Goal: Information Seeking & Learning: Compare options

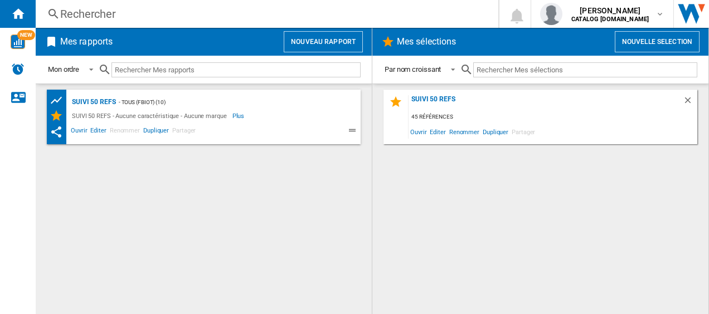
click at [180, 14] on div "Rechercher" at bounding box center [264, 14] width 409 height 16
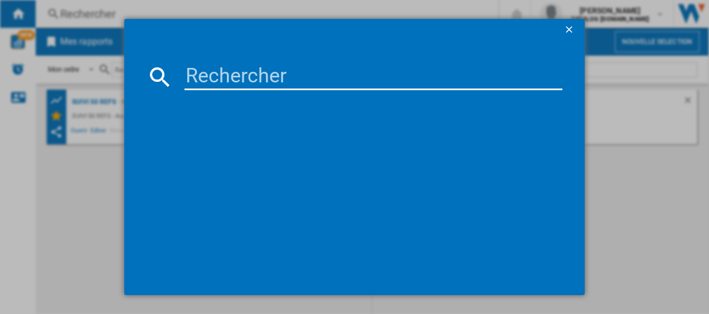
click at [228, 68] on input at bounding box center [373, 77] width 378 height 27
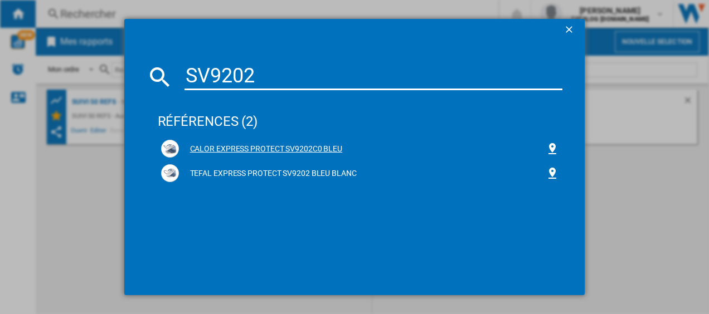
type input "SV9202"
click at [219, 146] on div "CALOR EXPRESS PROTECT SV9202C0 BLEU" at bounding box center [362, 149] width 367 height 11
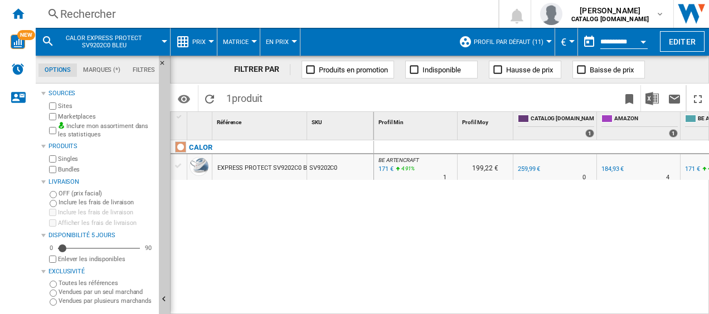
click at [385, 170] on div "171 €" at bounding box center [385, 169] width 17 height 11
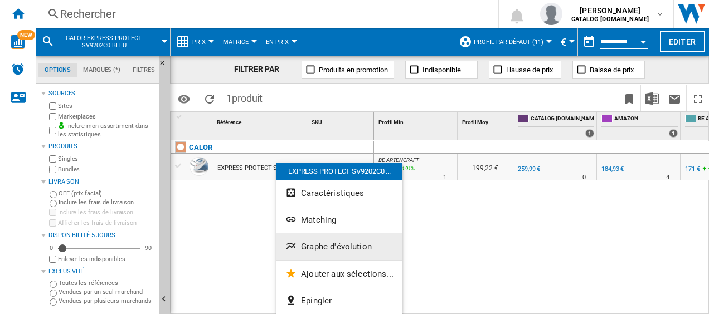
click at [323, 245] on span "Graphe d'évolution" at bounding box center [336, 247] width 71 height 10
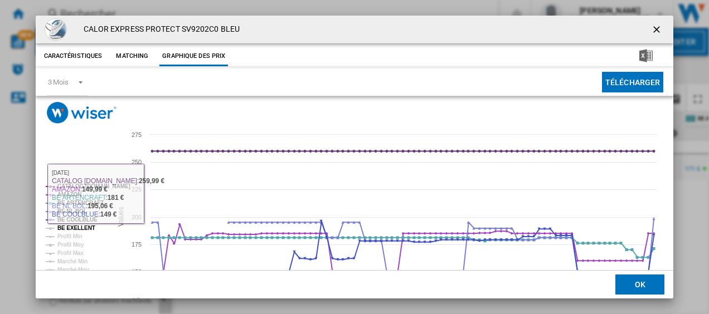
click at [79, 228] on tspan "BE EXELLENT" at bounding box center [76, 228] width 38 height 6
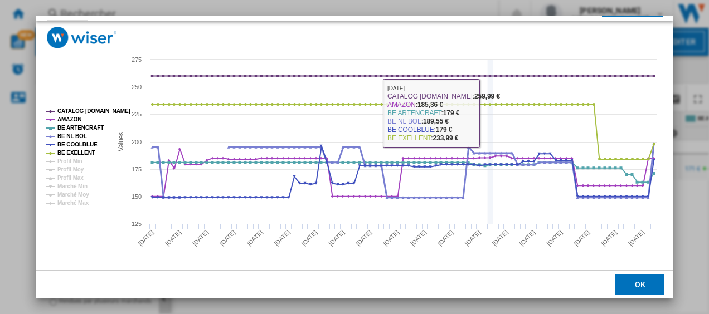
scroll to position [76, 0]
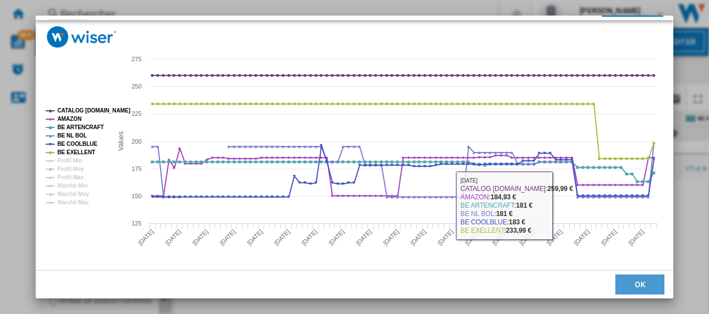
click at [647, 284] on button "OK" at bounding box center [639, 285] width 49 height 20
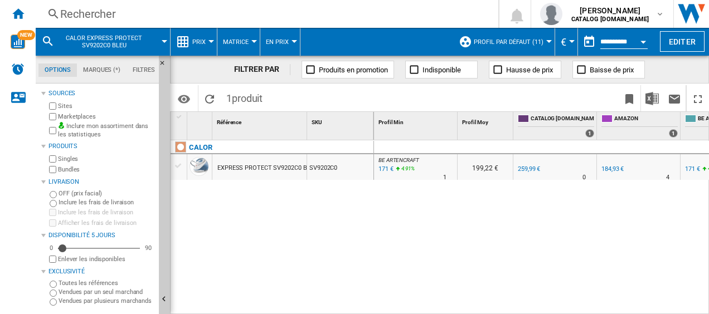
click at [276, 9] on div "Rechercher" at bounding box center [264, 14] width 409 height 16
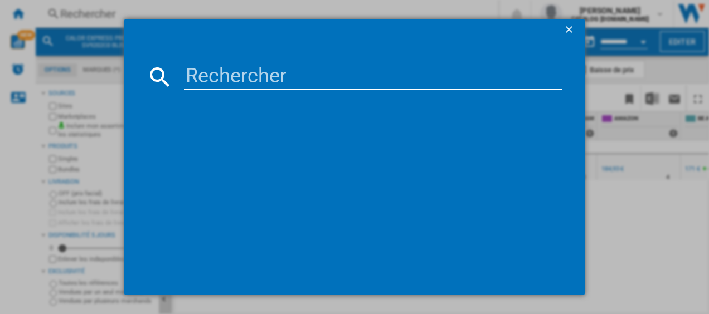
click at [299, 77] on input at bounding box center [373, 77] width 378 height 27
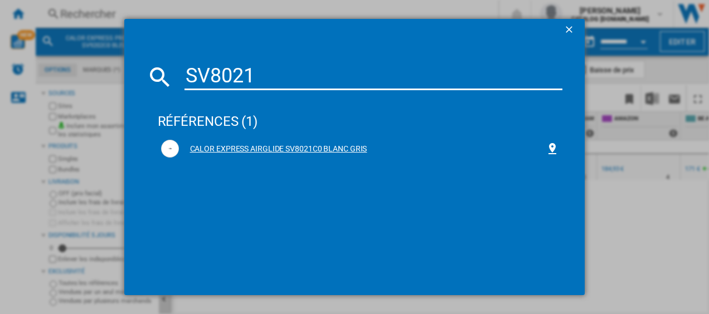
type input "SV8021"
click at [239, 146] on div "CALOR EXPRESS AIRGLIDE SV8021C0 BLANC GRIS" at bounding box center [362, 149] width 367 height 11
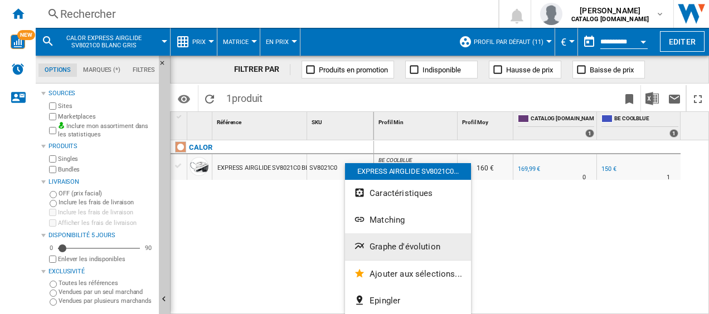
click at [399, 246] on span "Graphe d'évolution" at bounding box center [404, 247] width 71 height 10
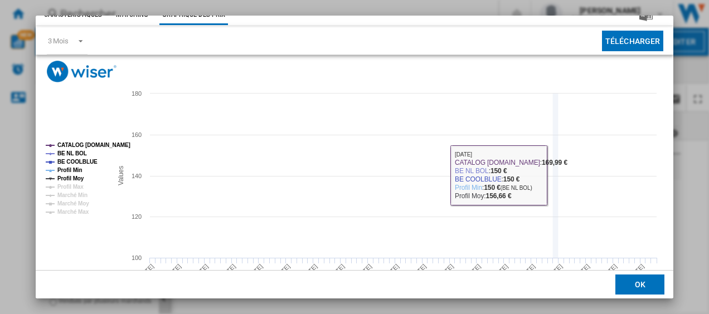
scroll to position [56, 0]
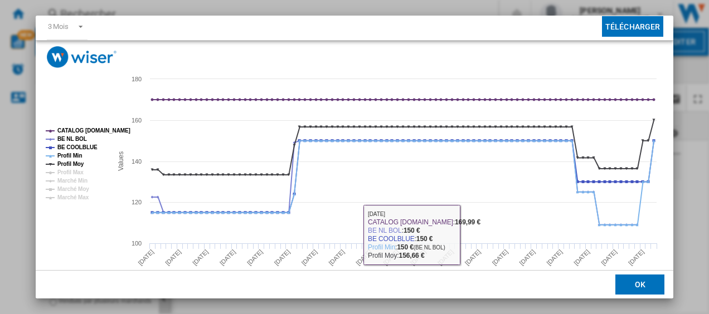
click at [634, 281] on button "OK" at bounding box center [639, 285] width 49 height 20
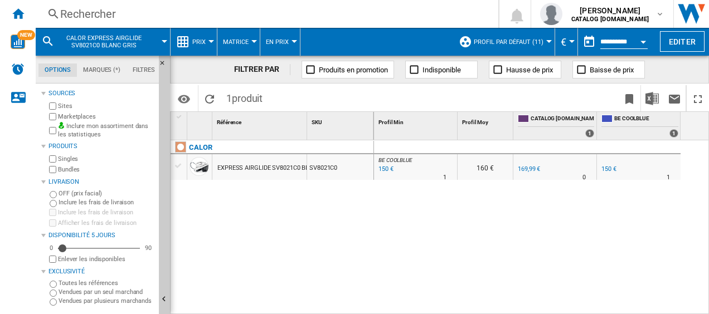
click at [173, 13] on div "Rechercher" at bounding box center [264, 14] width 409 height 16
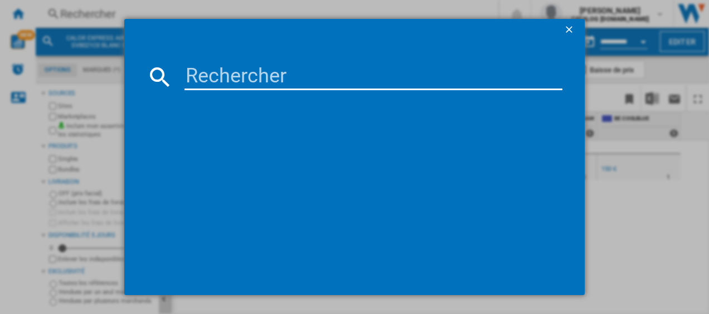
click at [246, 80] on input at bounding box center [373, 77] width 378 height 27
type input "GV9810"
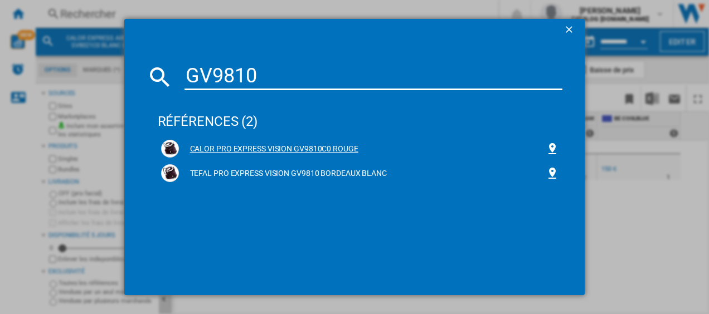
click at [245, 144] on div "CALOR PRO EXPRESS VISION GV9810C0 ROUGE" at bounding box center [362, 149] width 367 height 11
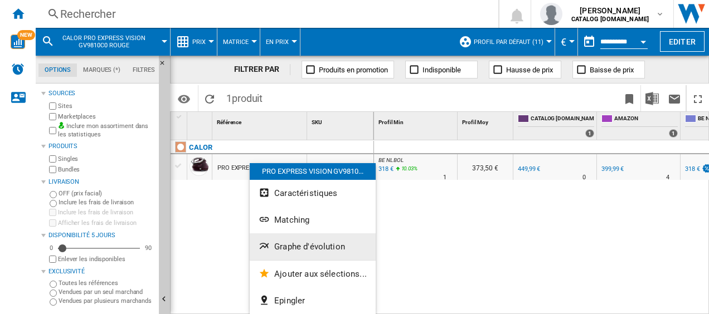
click at [292, 247] on span "Graphe d'évolution" at bounding box center [309, 247] width 71 height 10
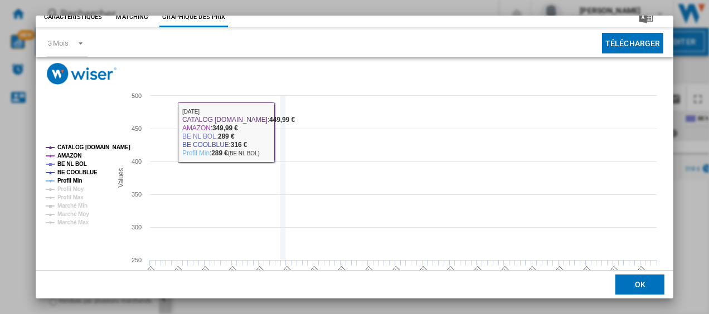
scroll to position [76, 0]
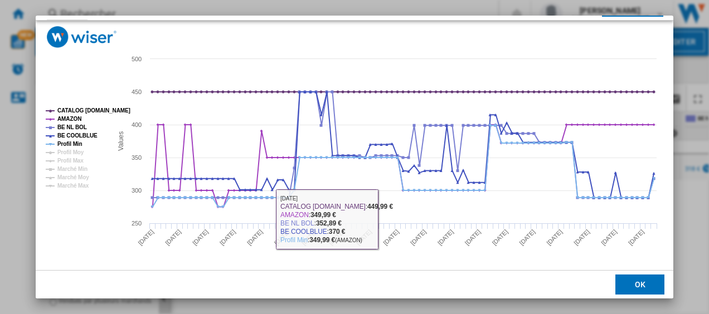
click at [628, 284] on button "OK" at bounding box center [639, 285] width 49 height 20
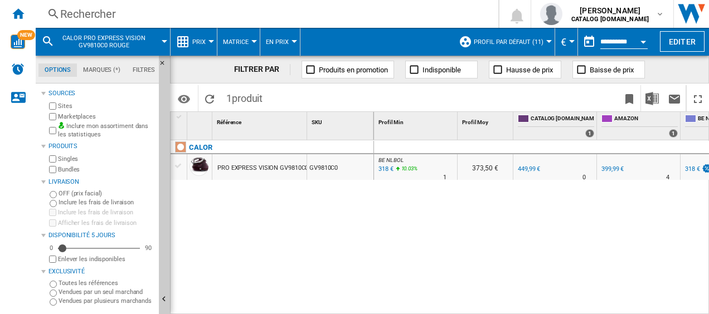
click at [195, 11] on div "Rechercher" at bounding box center [264, 14] width 409 height 16
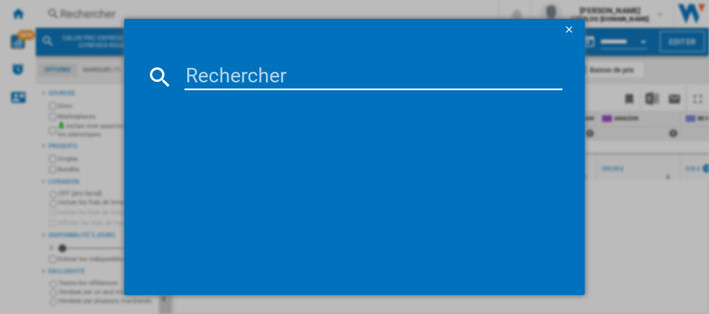
click at [205, 66] on input at bounding box center [373, 77] width 378 height 27
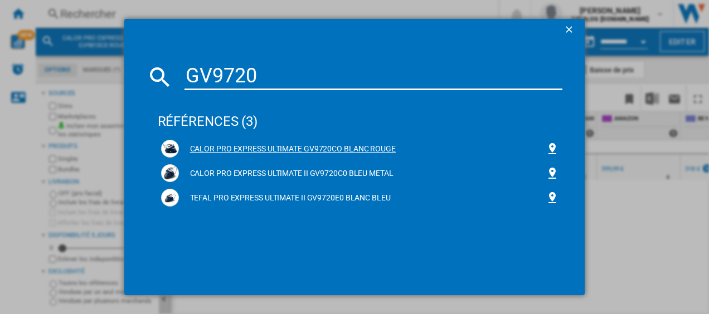
type input "GV9720"
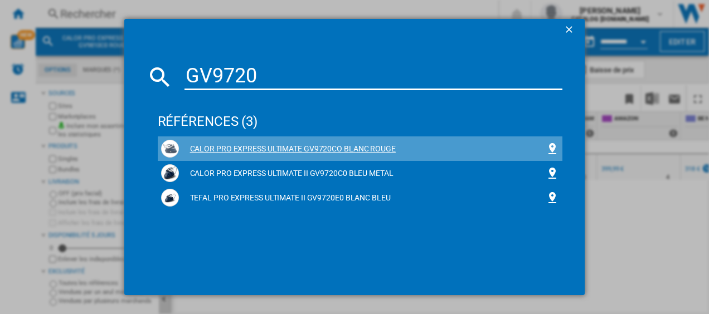
click at [242, 149] on div "CALOR PRO EXPRESS ULTIMATE GV9720CO BLANC ROUGE" at bounding box center [362, 149] width 367 height 11
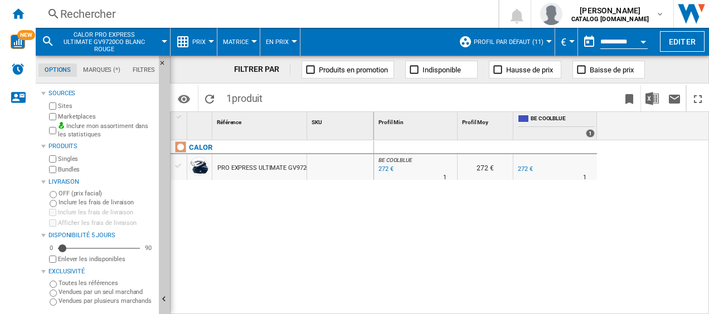
click at [198, 9] on div "Rechercher" at bounding box center [264, 14] width 409 height 16
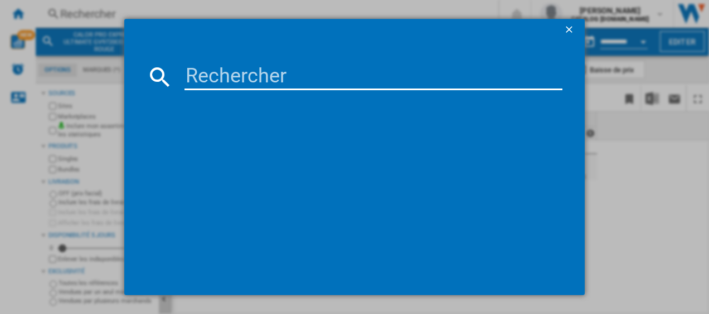
click at [250, 76] on input at bounding box center [373, 77] width 378 height 27
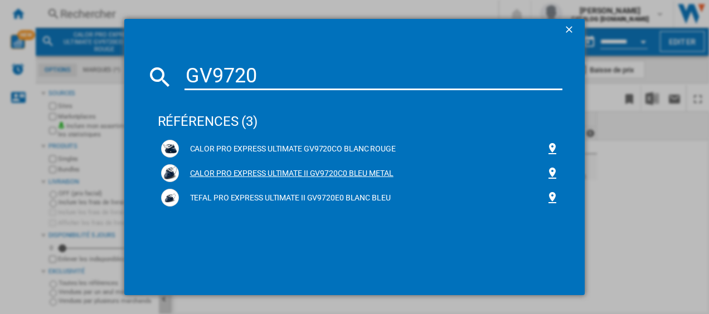
type input "GV9720"
click at [246, 171] on div "CALOR PRO EXPRESS ULTIMATE II GV9720C0 BLEU METAL" at bounding box center [362, 173] width 367 height 11
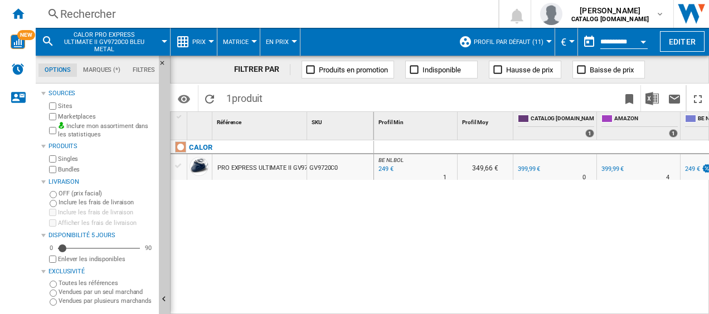
click at [384, 166] on div "249 €" at bounding box center [385, 169] width 17 height 11
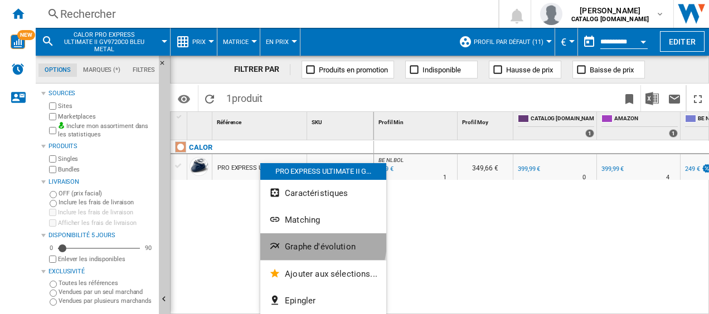
click at [309, 242] on span "Graphe d'évolution" at bounding box center [320, 247] width 71 height 10
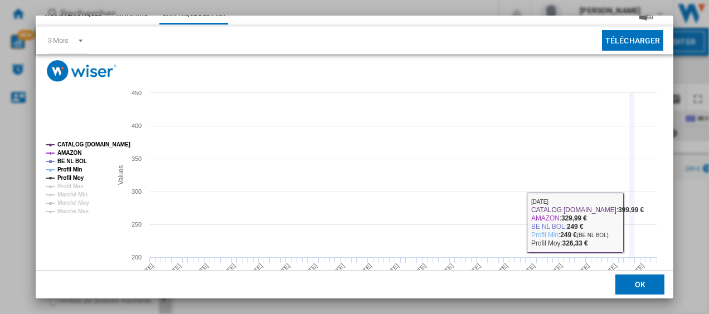
scroll to position [56, 0]
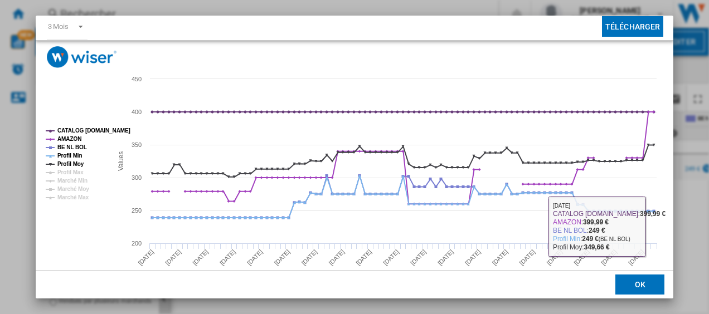
click at [640, 288] on button "OK" at bounding box center [639, 285] width 49 height 20
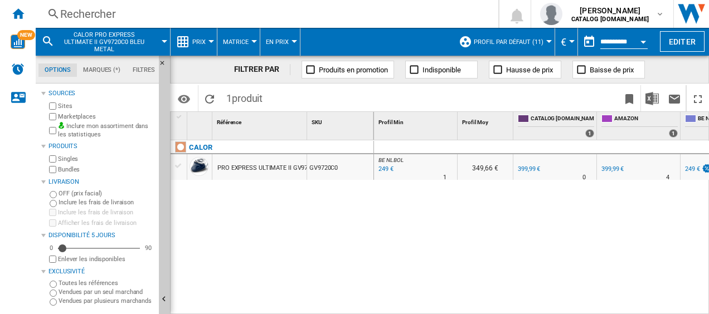
click at [91, 14] on div "Rechercher" at bounding box center [264, 14] width 409 height 16
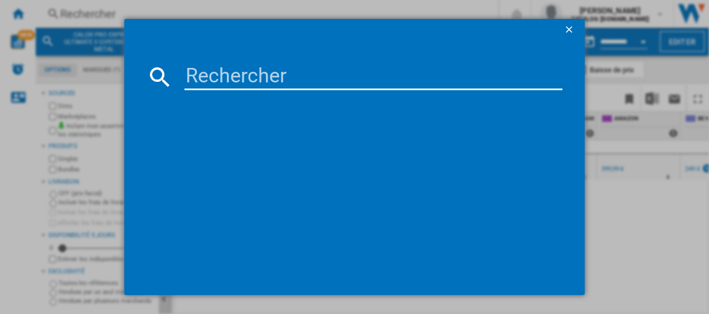
click at [196, 74] on input at bounding box center [373, 77] width 378 height 27
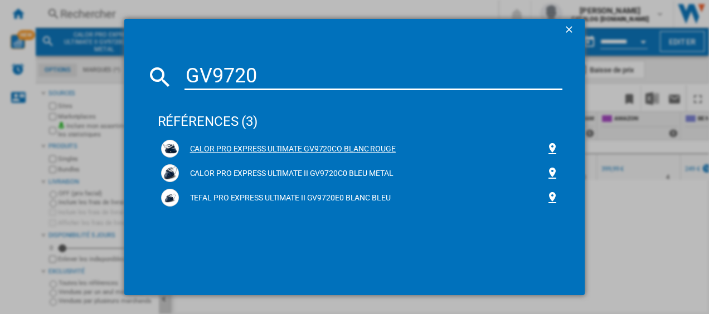
type input "GV9720"
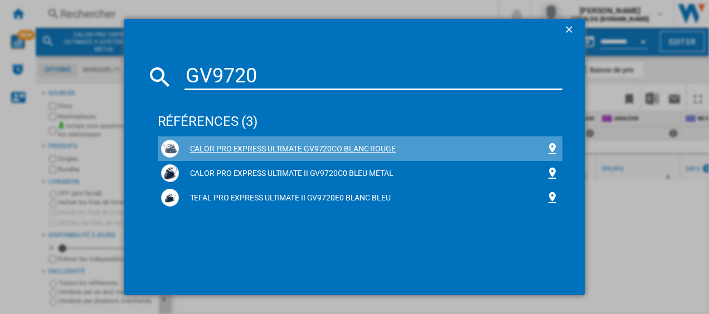
click at [212, 144] on div "CALOR PRO EXPRESS ULTIMATE GV9720CO BLANC ROUGE" at bounding box center [362, 149] width 367 height 11
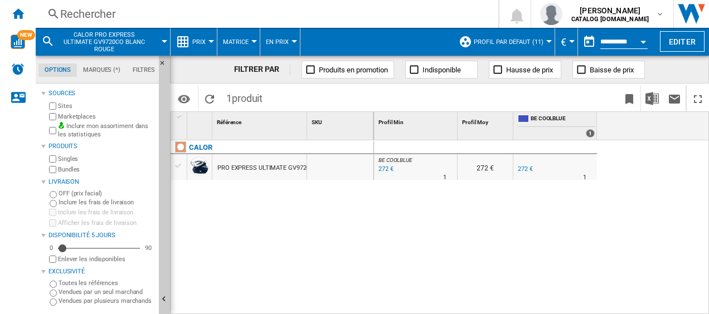
click at [383, 170] on div "272 €" at bounding box center [385, 169] width 17 height 11
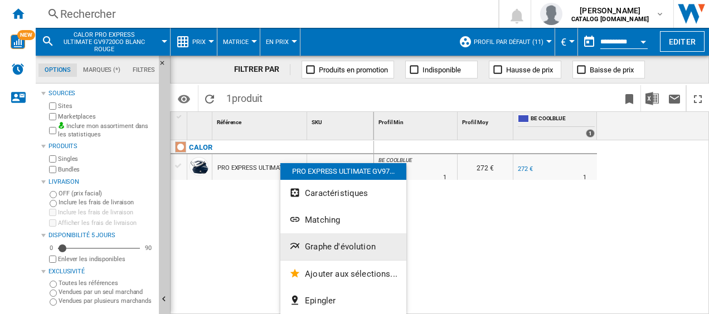
click at [335, 243] on span "Graphe d'évolution" at bounding box center [340, 247] width 71 height 10
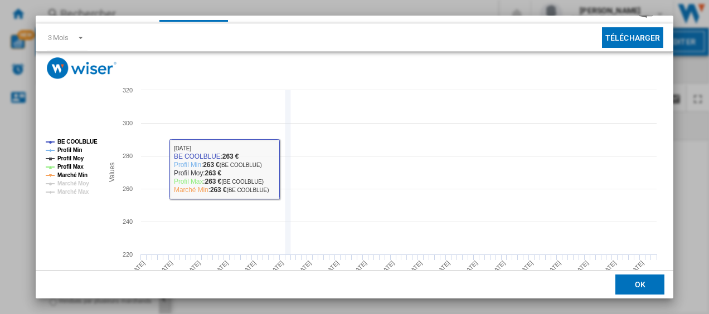
scroll to position [76, 0]
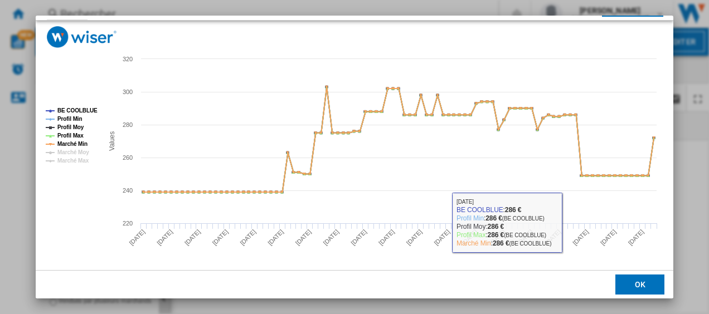
click at [631, 285] on button "OK" at bounding box center [639, 285] width 49 height 20
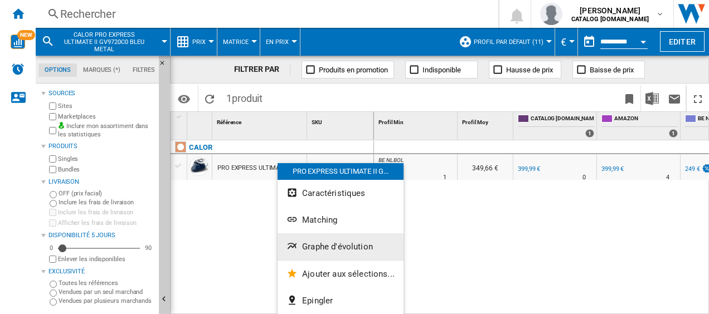
click at [316, 252] on button "Graphe d'évolution" at bounding box center [340, 246] width 126 height 27
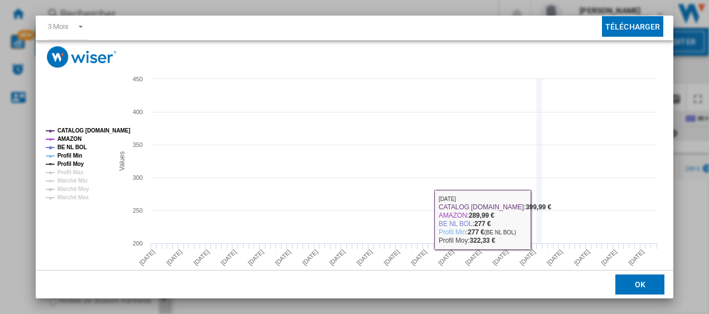
scroll to position [76, 0]
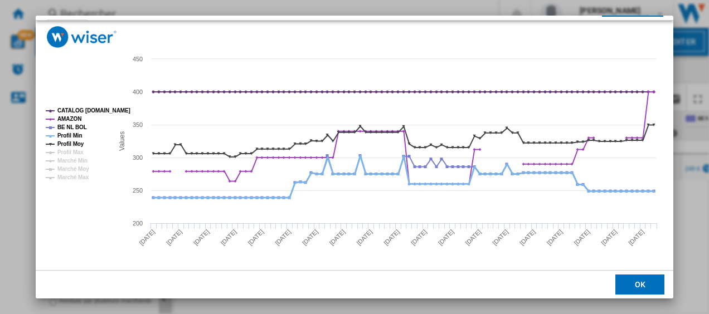
click at [70, 136] on tspan "Profil Min" at bounding box center [69, 136] width 25 height 6
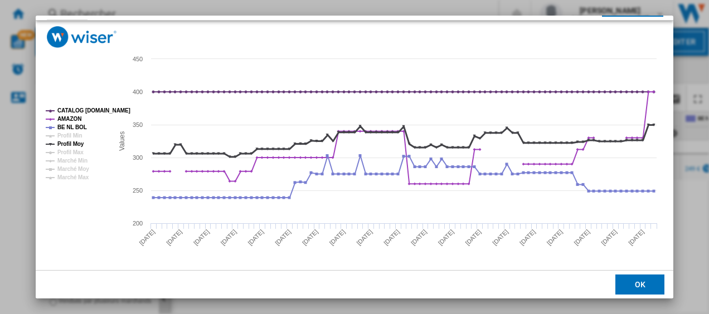
click at [75, 145] on tspan "Profil Moy" at bounding box center [70, 144] width 27 height 6
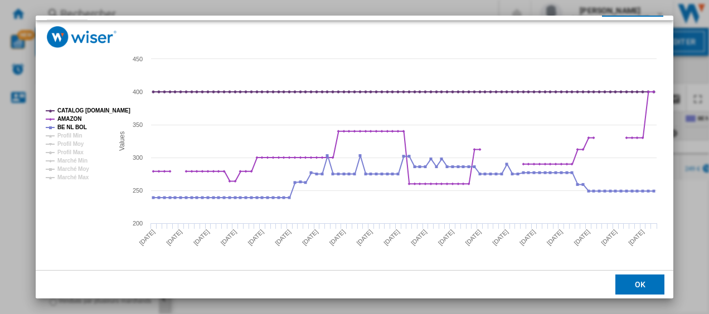
drag, startPoint x: 647, startPoint y: 290, endPoint x: 644, endPoint y: 277, distance: 13.1
click at [647, 290] on button "OK" at bounding box center [639, 285] width 49 height 20
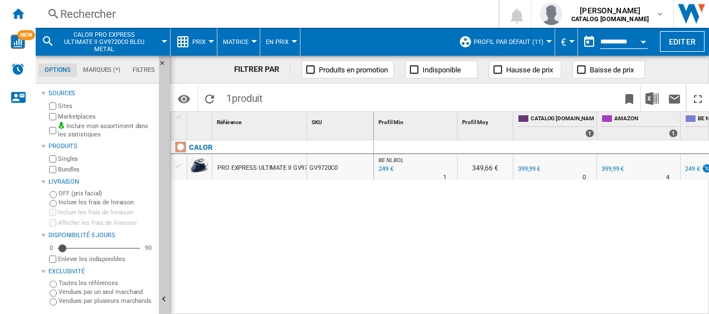
click at [284, 13] on div "Rechercher" at bounding box center [264, 14] width 409 height 16
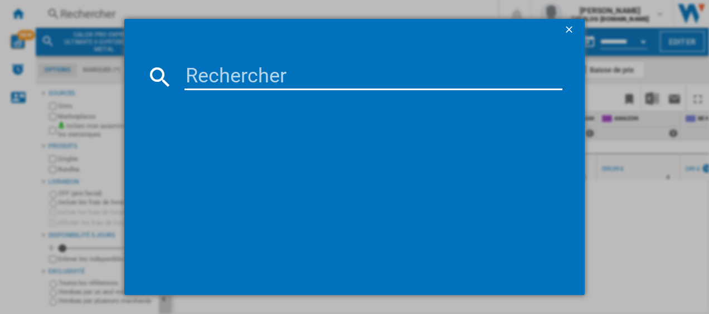
click at [237, 79] on input at bounding box center [373, 77] width 378 height 27
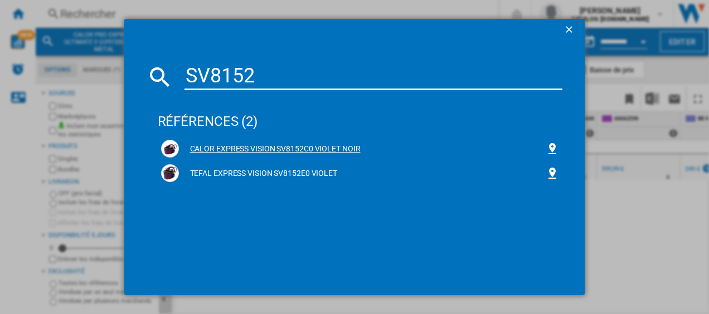
type input "SV8152"
click at [216, 145] on div "CALOR EXPRESS VISION SV8152C0 VIOLET NOIR" at bounding box center [362, 149] width 367 height 11
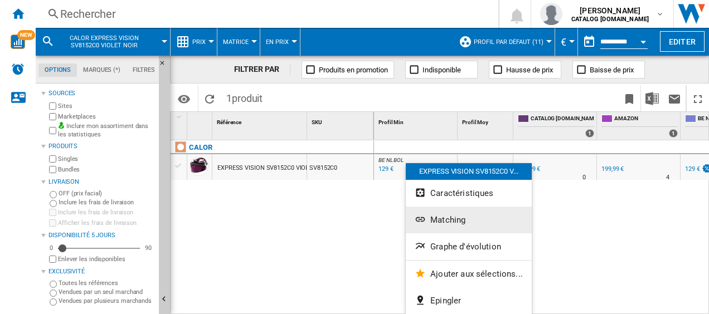
click at [445, 219] on span "Matching" at bounding box center [447, 220] width 35 height 10
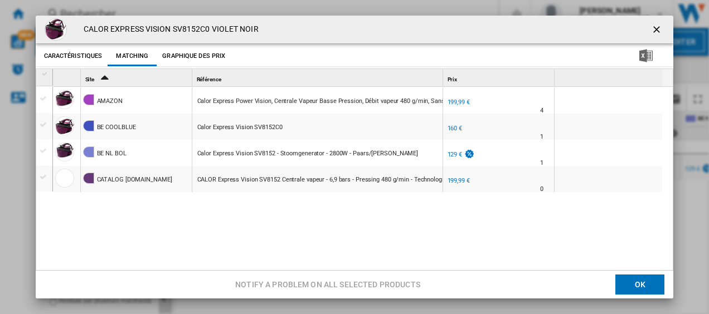
click at [641, 286] on button "OK" at bounding box center [639, 285] width 49 height 20
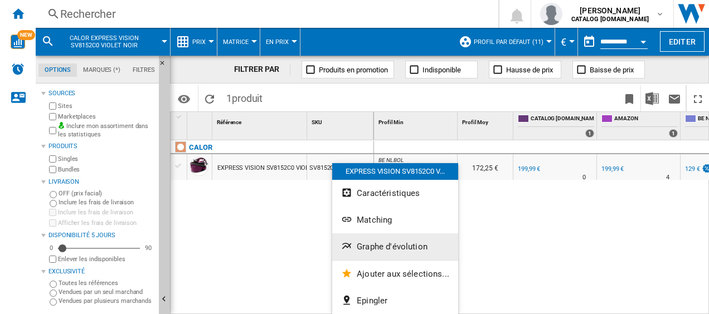
click at [380, 246] on span "Graphe d'évolution" at bounding box center [392, 247] width 71 height 10
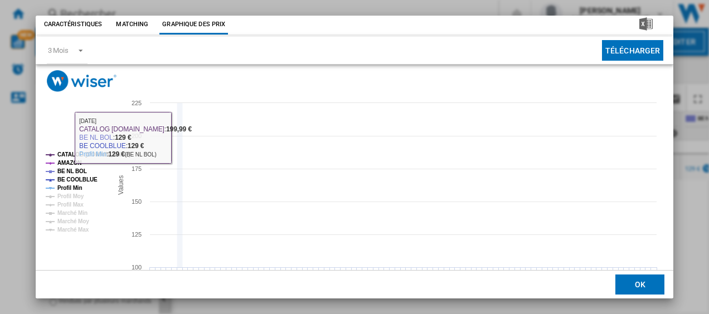
scroll to position [56, 0]
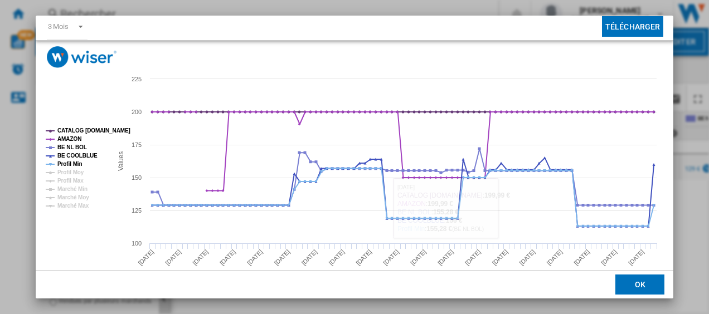
drag, startPoint x: 624, startPoint y: 286, endPoint x: 620, endPoint y: 281, distance: 6.4
click at [624, 286] on button "OK" at bounding box center [639, 285] width 49 height 20
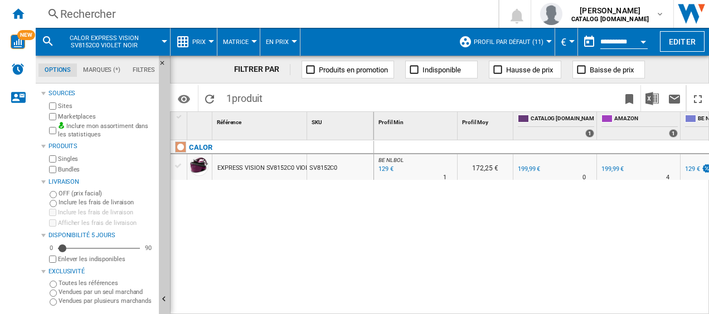
click at [123, 16] on div "Rechercher" at bounding box center [264, 14] width 409 height 16
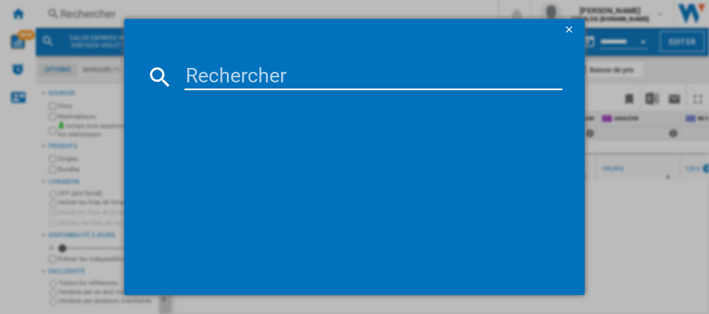
click at [258, 75] on input at bounding box center [373, 77] width 378 height 27
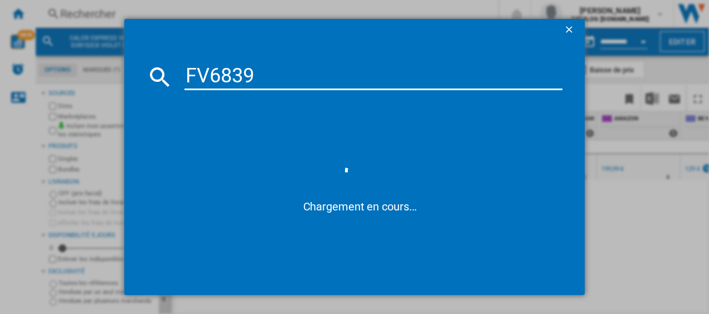
drag, startPoint x: 246, startPoint y: 80, endPoint x: 209, endPoint y: 79, distance: 36.8
click at [209, 79] on input "FV6839" at bounding box center [373, 77] width 378 height 27
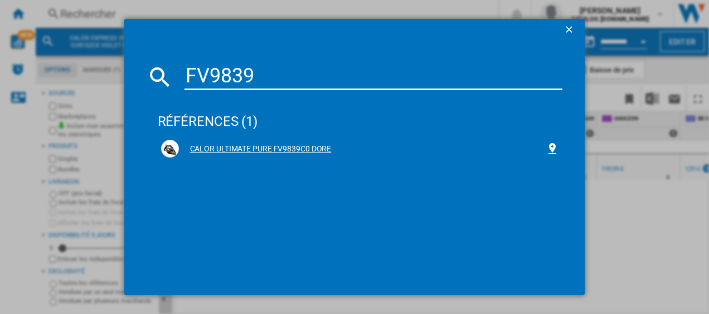
type input "FV9839"
click at [246, 144] on div "CALOR ULTIMATE PURE FV9839C0 DORE" at bounding box center [362, 149] width 367 height 11
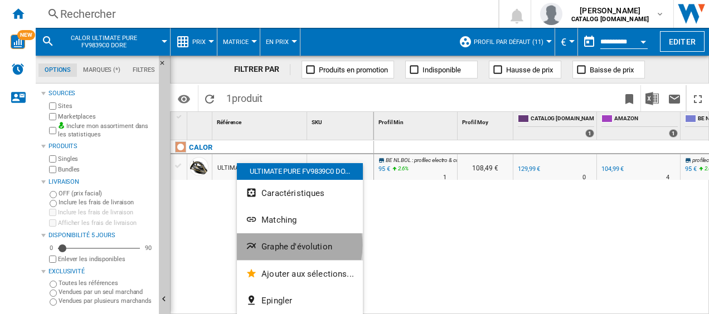
click at [280, 245] on span "Graphe d'évolution" at bounding box center [296, 247] width 71 height 10
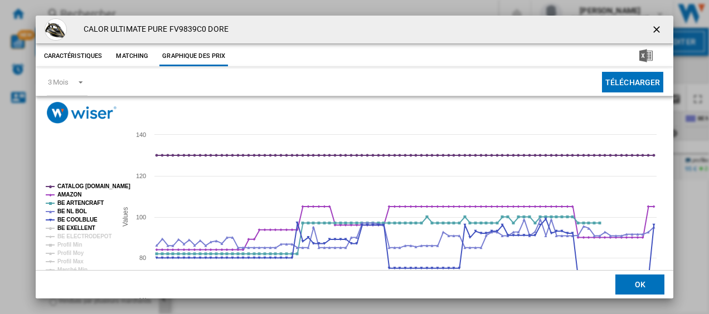
click at [65, 228] on tspan "BE EXELLENT" at bounding box center [76, 228] width 38 height 6
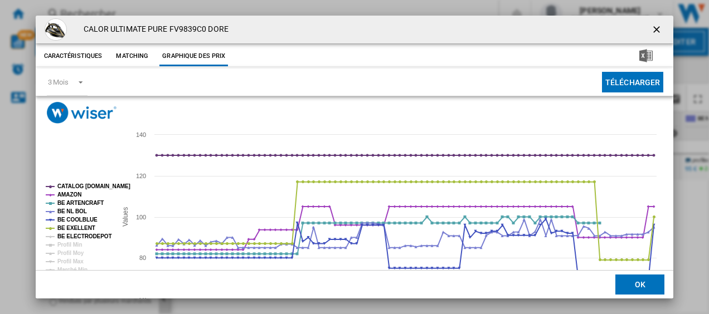
click at [75, 234] on tspan "BE ELECTRODEPOT" at bounding box center [84, 236] width 54 height 6
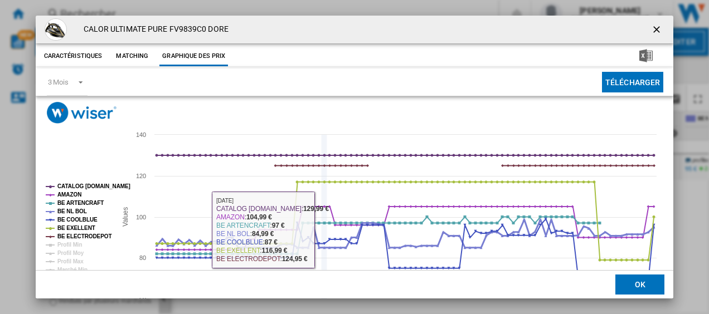
scroll to position [76, 0]
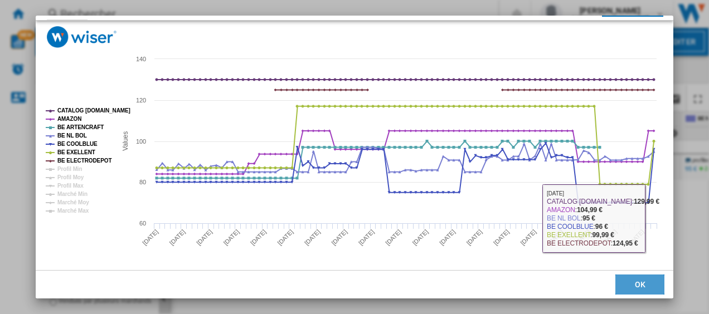
click at [634, 280] on button "OK" at bounding box center [639, 285] width 49 height 20
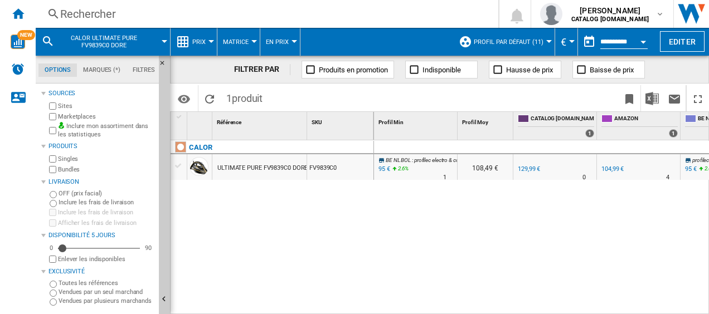
click at [381, 167] on div "95 €" at bounding box center [383, 169] width 13 height 11
click at [166, 17] on div "Rechercher" at bounding box center [264, 14] width 409 height 16
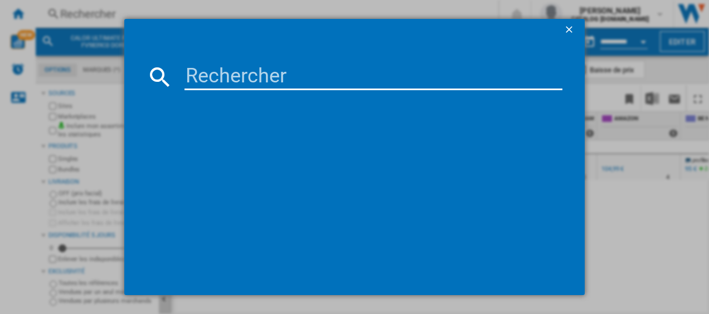
click at [236, 76] on input at bounding box center [373, 77] width 378 height 27
type input "GV9820"
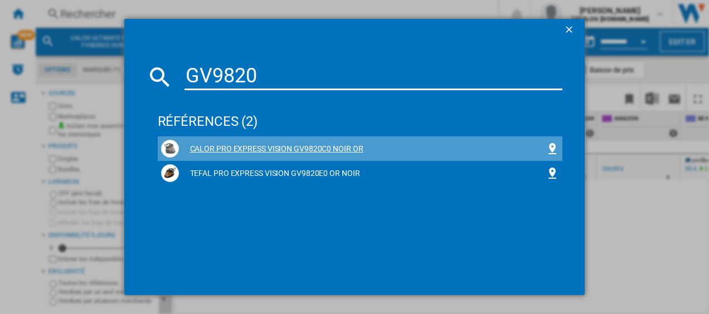
click at [236, 149] on div "CALOR PRO EXPRESS VISION GV9820C0 NOIR OR" at bounding box center [362, 149] width 367 height 11
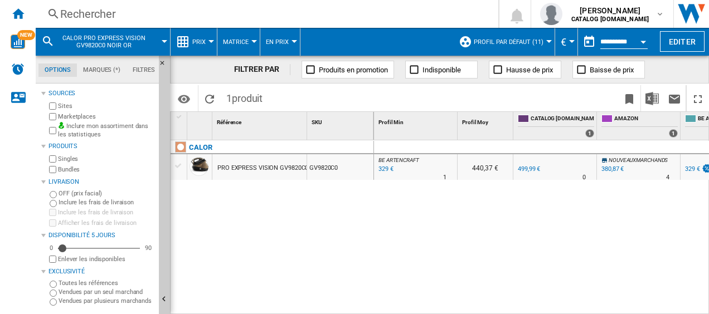
click at [383, 168] on div "329 €" at bounding box center [385, 169] width 17 height 11
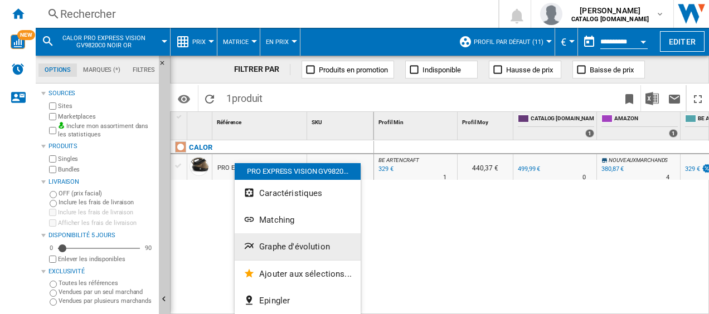
click at [281, 250] on span "Graphe d'évolution" at bounding box center [294, 247] width 71 height 10
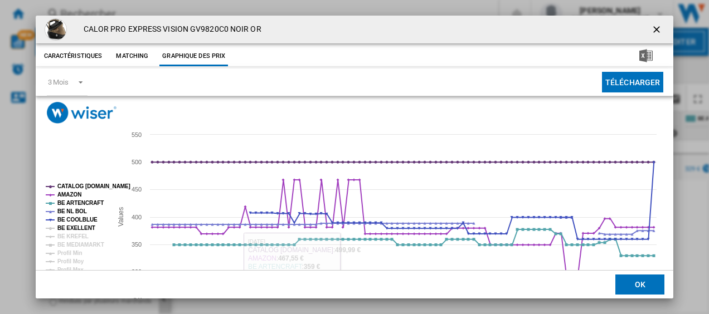
click at [72, 227] on tspan "BE EXELLENT" at bounding box center [76, 228] width 38 height 6
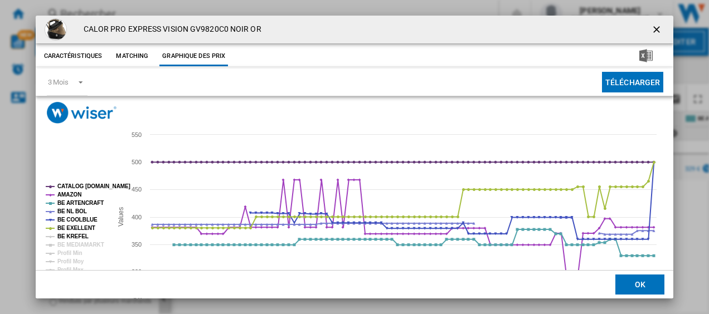
click at [72, 235] on tspan "BE KREFEL" at bounding box center [72, 236] width 31 height 6
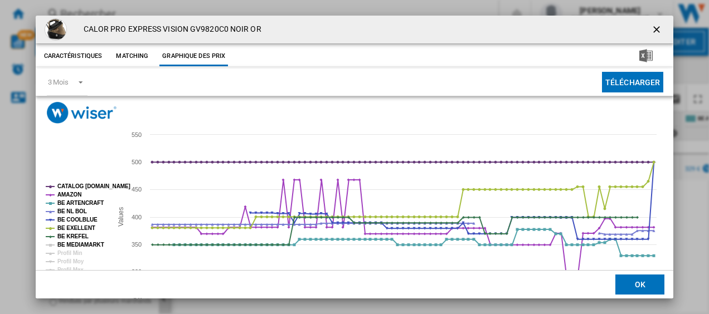
click at [78, 242] on tspan "BE MEDIAMARKT" at bounding box center [80, 245] width 47 height 6
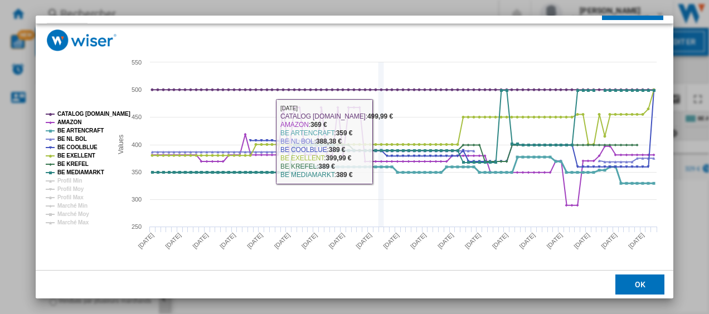
scroll to position [76, 0]
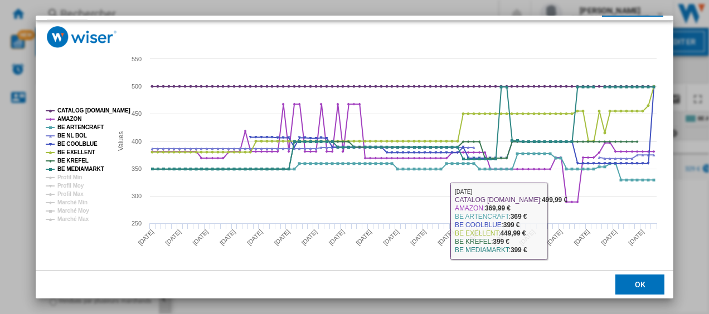
click at [623, 284] on button "OK" at bounding box center [639, 285] width 49 height 20
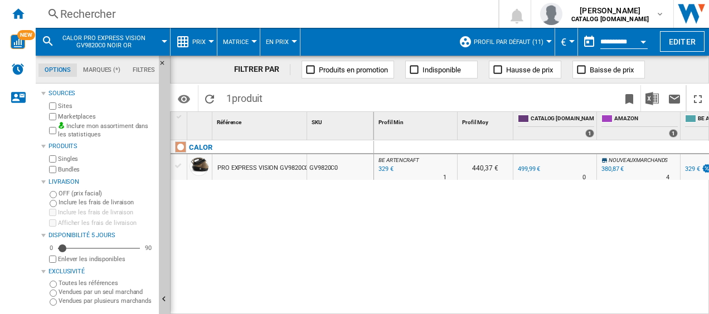
click at [133, 11] on div "Rechercher" at bounding box center [264, 14] width 409 height 16
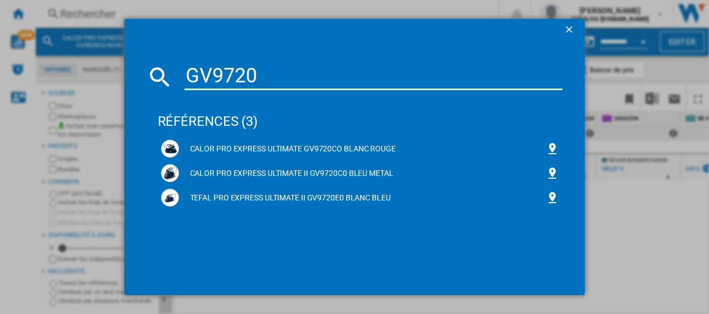
type input "GV9720"
click at [213, 147] on div "CALOR PRO EXPRESS ULTIMATE GV9720CO BLANC ROUGE" at bounding box center [362, 149] width 367 height 11
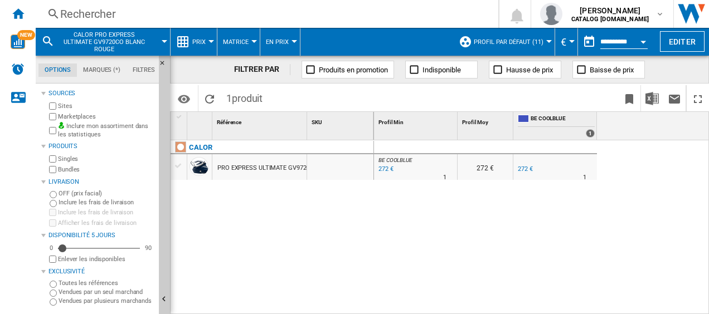
click at [384, 168] on div "272 €" at bounding box center [385, 169] width 17 height 11
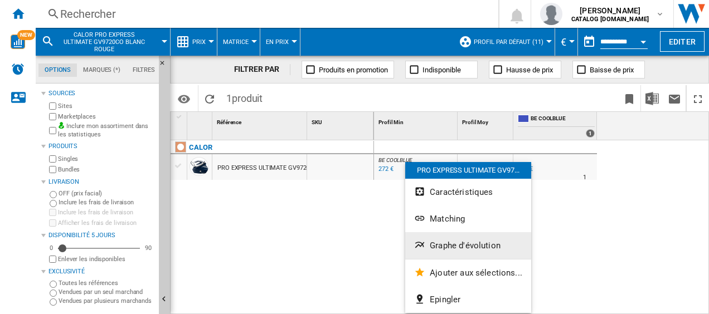
click at [456, 241] on span "Graphe d'évolution" at bounding box center [464, 246] width 71 height 10
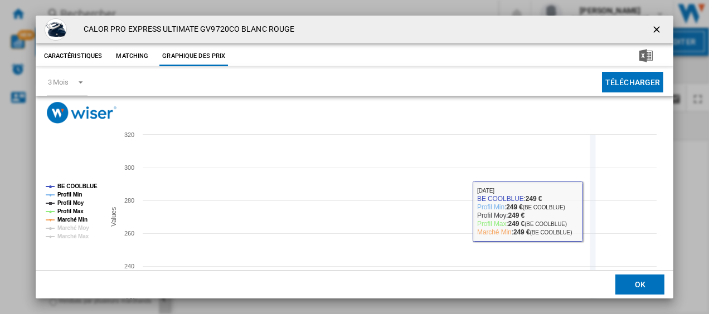
scroll to position [56, 0]
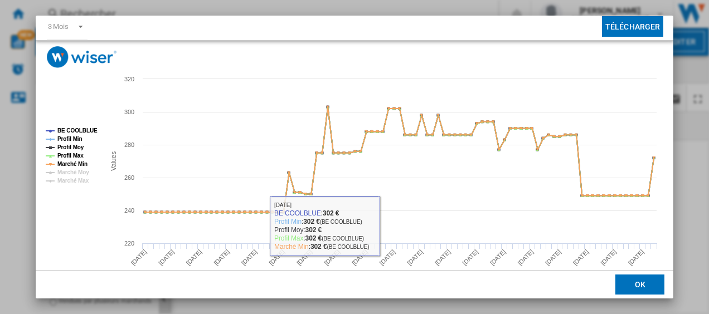
click at [633, 286] on button "OK" at bounding box center [639, 285] width 49 height 20
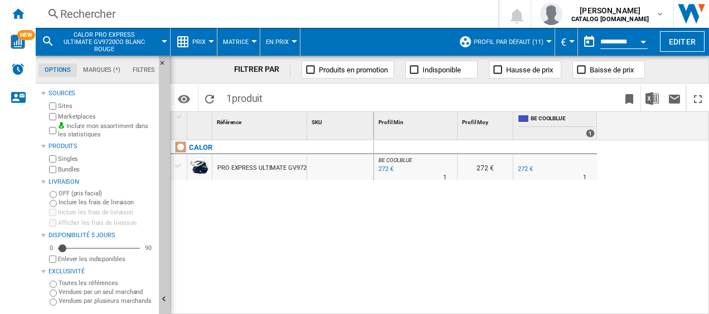
click at [169, 18] on div "Rechercher" at bounding box center [264, 14] width 409 height 16
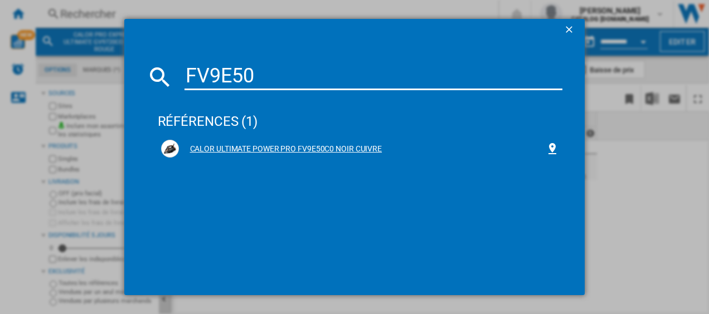
type input "FV9E50"
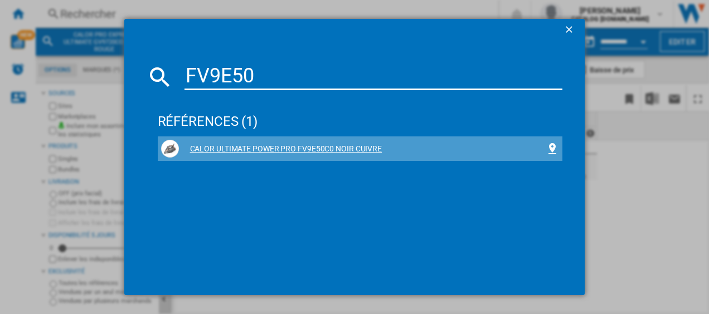
click at [209, 152] on div "CALOR ULTIMATE POWER PRO FV9E50C0 NOIR CUIVRE" at bounding box center [362, 149] width 367 height 11
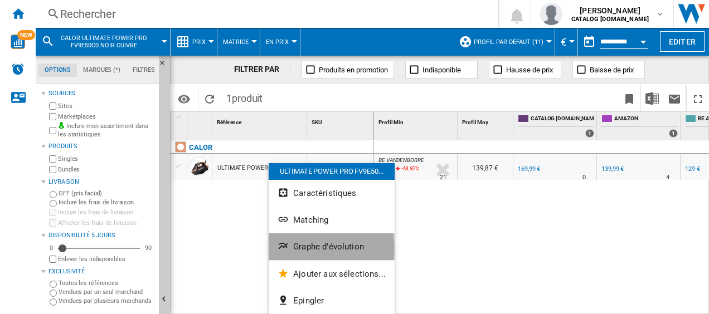
click at [308, 248] on span "Graphe d'évolution" at bounding box center [328, 247] width 71 height 10
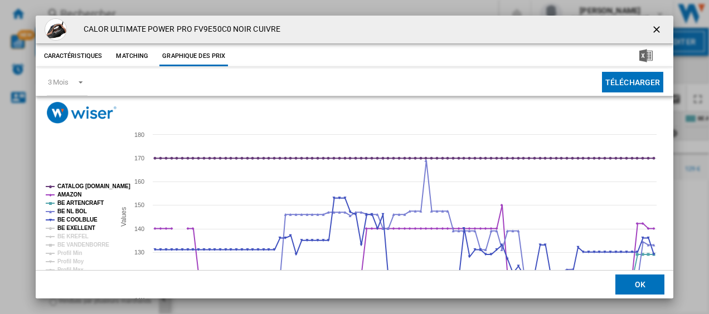
click at [81, 228] on tspan "BE EXELLENT" at bounding box center [76, 228] width 38 height 6
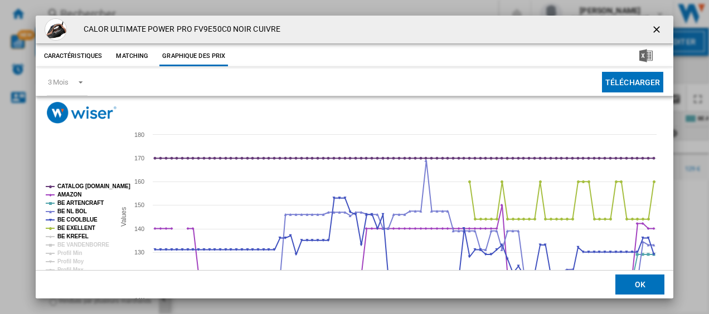
click at [76, 235] on tspan "BE KREFEL" at bounding box center [72, 236] width 31 height 6
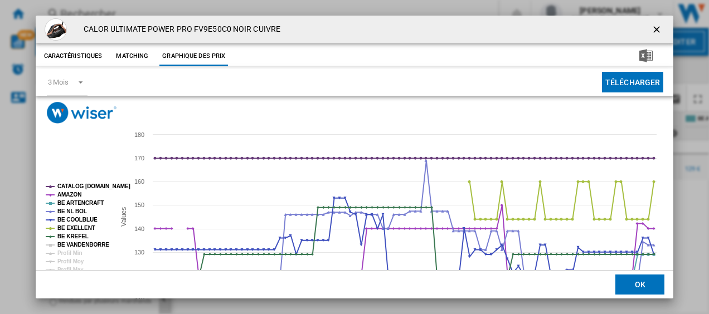
click at [83, 243] on tspan "BE VANDENBORRE" at bounding box center [83, 245] width 52 height 6
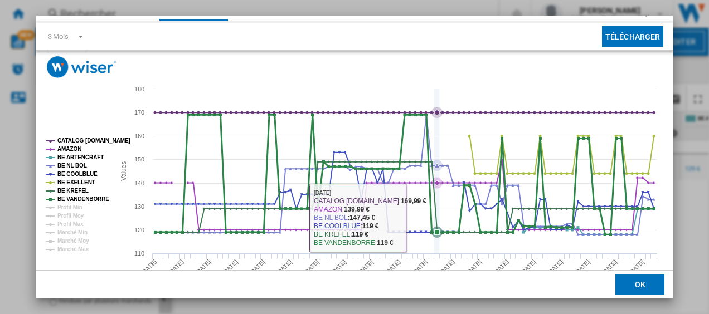
scroll to position [56, 0]
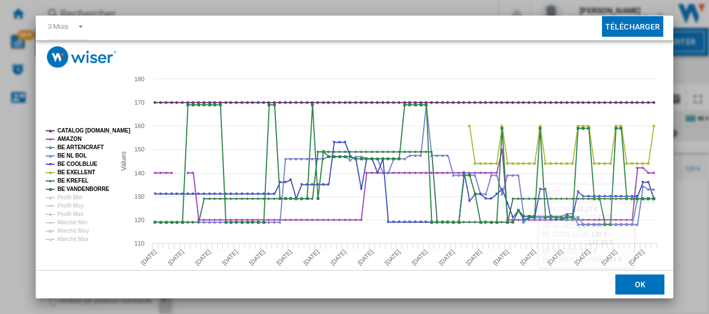
click at [639, 290] on button "OK" at bounding box center [639, 285] width 49 height 20
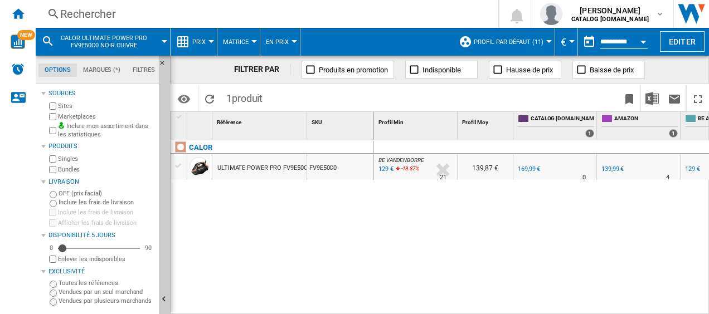
click at [165, 14] on div "Rechercher" at bounding box center [264, 14] width 409 height 16
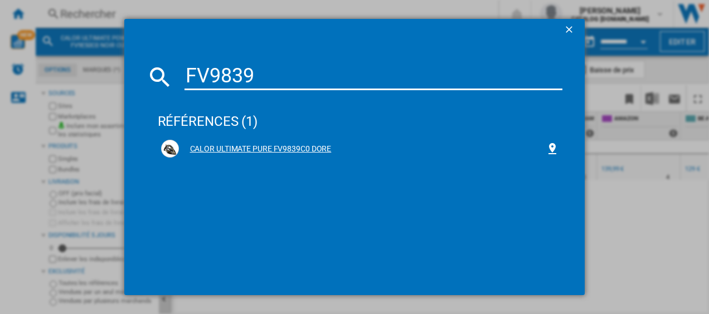
type input "FV9839"
click at [235, 146] on div "CALOR ULTIMATE PURE FV9839C0 DORE" at bounding box center [362, 149] width 367 height 11
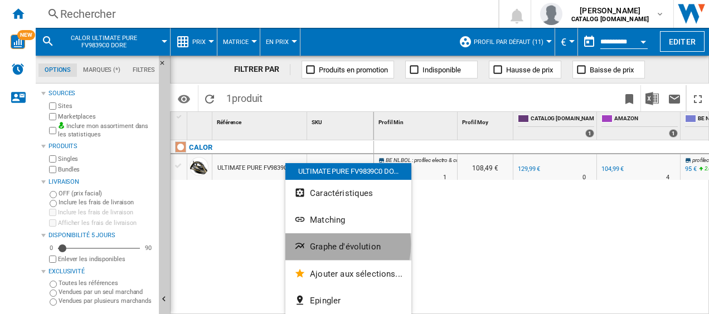
click at [329, 245] on span "Graphe d'évolution" at bounding box center [345, 247] width 71 height 10
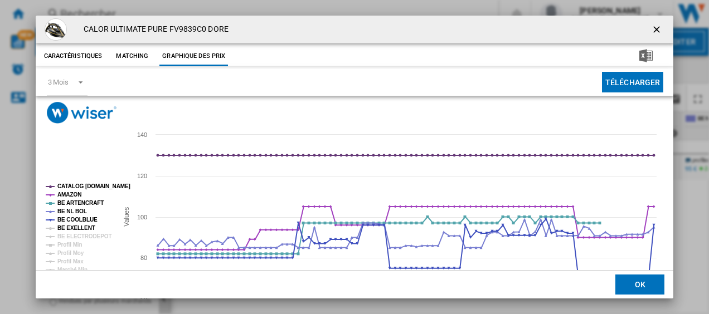
click at [81, 225] on tspan "BE EXELLENT" at bounding box center [76, 228] width 38 height 6
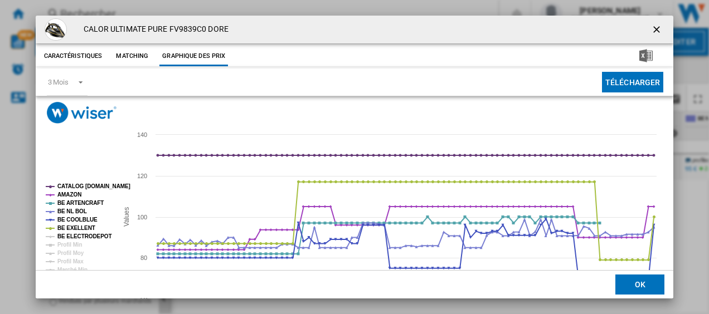
click at [94, 236] on tspan "BE ELECTRODEPOT" at bounding box center [84, 236] width 54 height 6
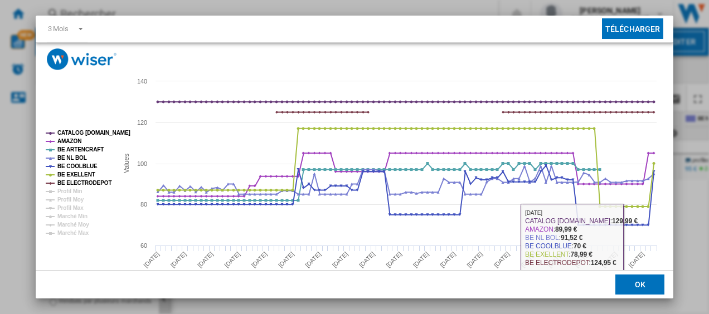
scroll to position [76, 0]
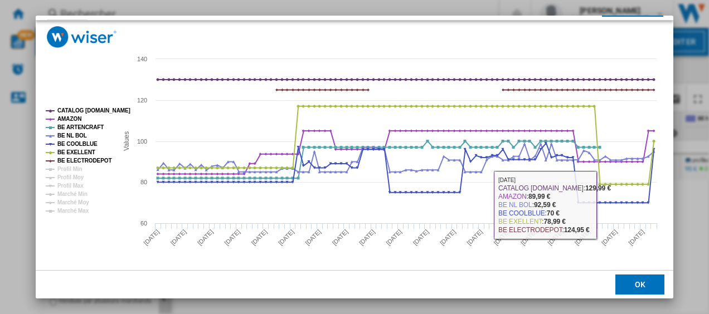
click at [643, 282] on button "OK" at bounding box center [639, 285] width 49 height 20
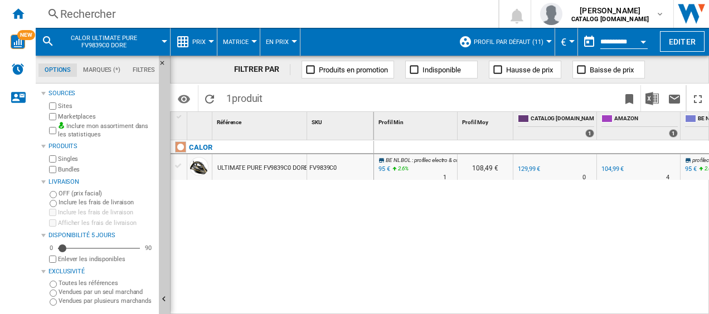
click at [87, 17] on div "Rechercher" at bounding box center [264, 14] width 409 height 16
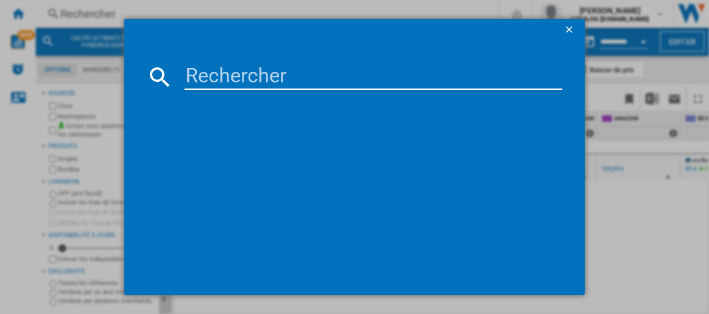
click at [203, 79] on input at bounding box center [373, 77] width 378 height 27
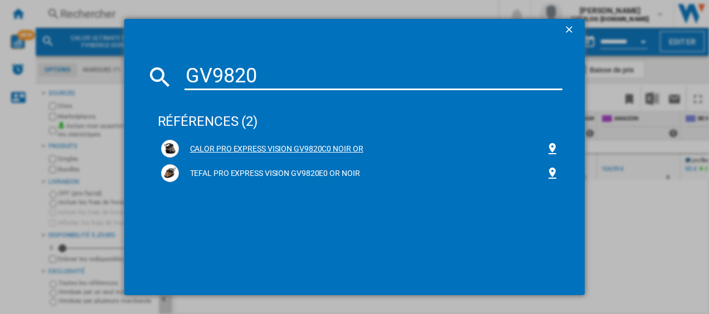
type input "GV9820"
click at [233, 144] on div "CALOR PRO EXPRESS VISION GV9820C0 NOIR OR" at bounding box center [362, 149] width 367 height 11
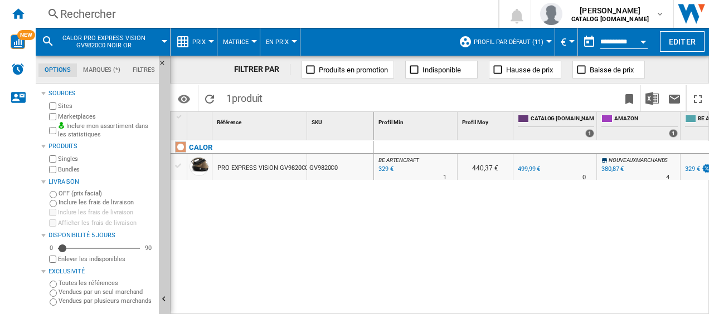
click at [383, 167] on div "329 €" at bounding box center [385, 169] width 17 height 11
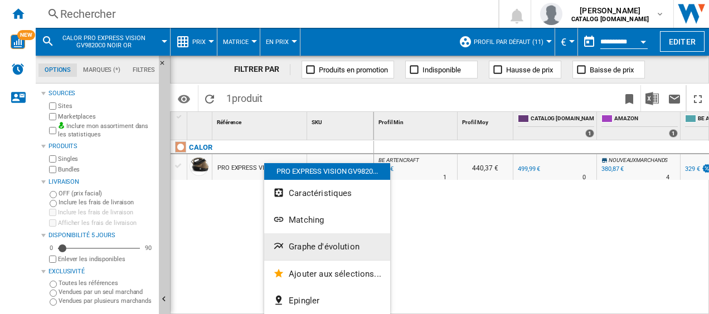
click at [289, 248] on span "Graphe d'évolution" at bounding box center [324, 247] width 71 height 10
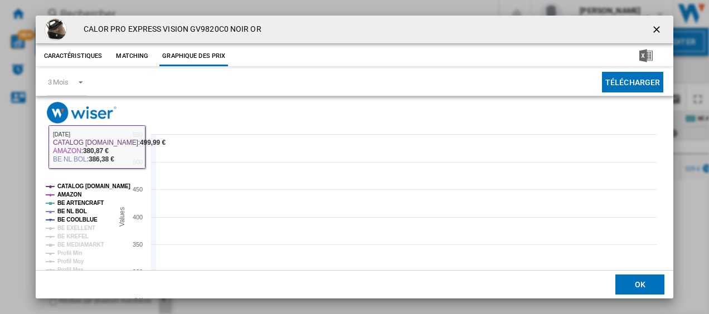
scroll to position [56, 0]
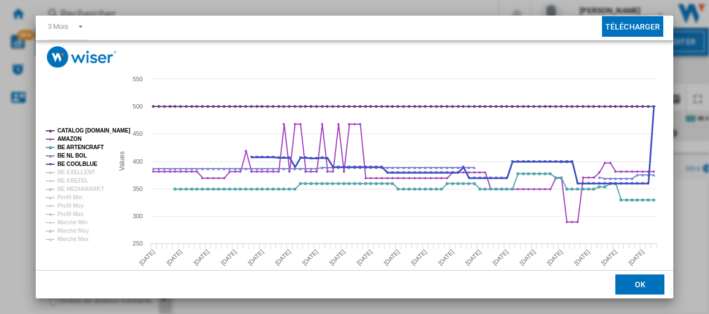
click at [64, 167] on tspan "BE COOLBLUE" at bounding box center [77, 164] width 40 height 6
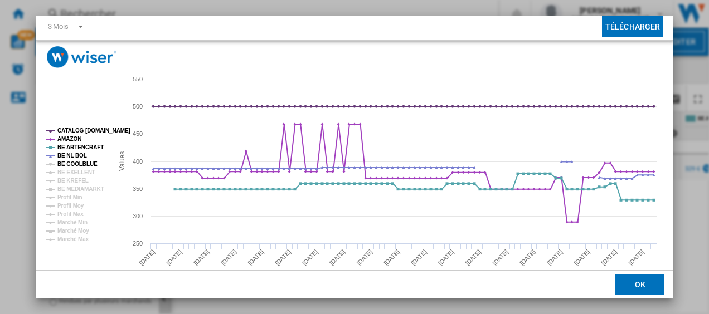
click at [64, 165] on tspan "BE COOLBLUE" at bounding box center [77, 164] width 40 height 6
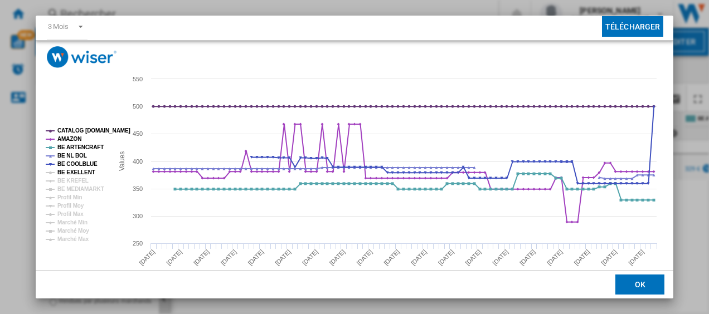
click at [64, 172] on tspan "BE EXELLENT" at bounding box center [76, 172] width 38 height 6
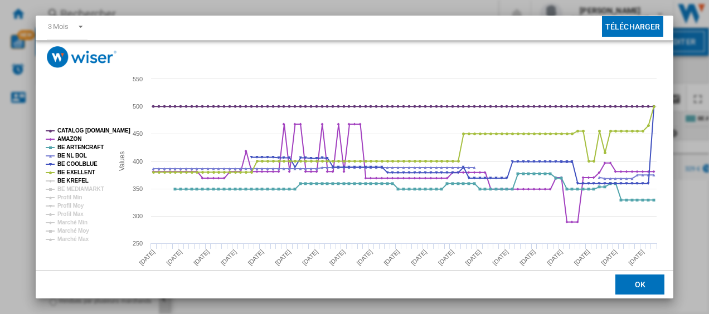
click at [64, 178] on tspan "BE KREFEL" at bounding box center [72, 181] width 31 height 6
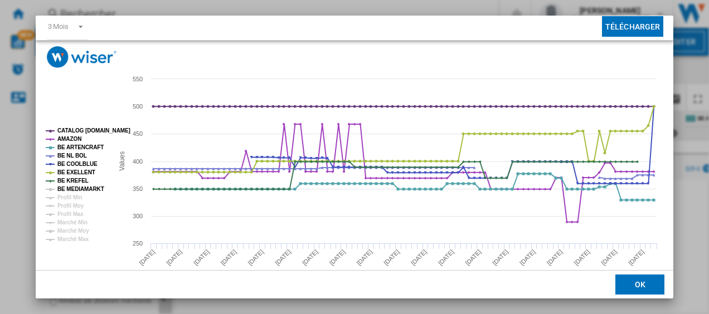
click at [68, 191] on tspan "BE MEDIAMARKT" at bounding box center [80, 189] width 47 height 6
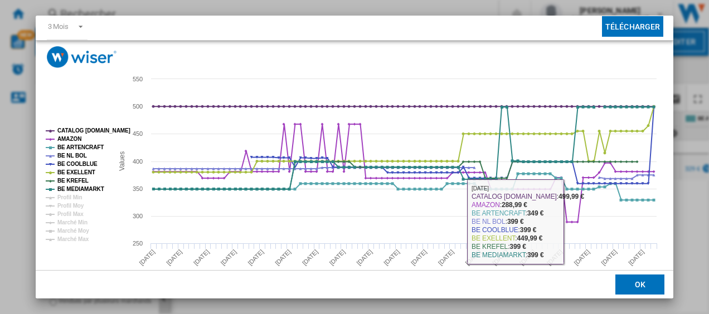
click at [627, 284] on button "OK" at bounding box center [639, 285] width 49 height 20
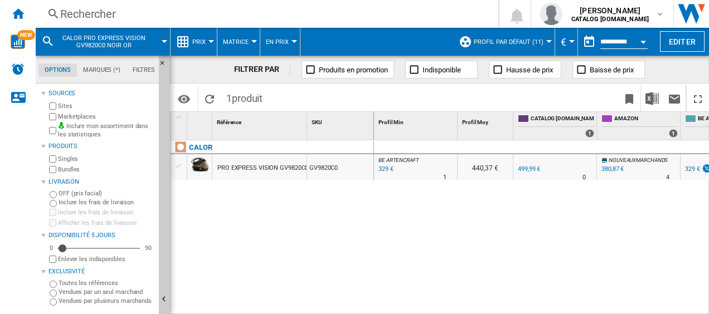
click at [319, 16] on div "Rechercher" at bounding box center [264, 14] width 409 height 16
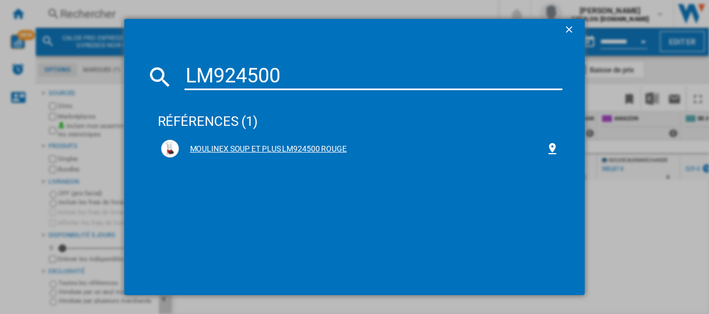
type input "LM924500"
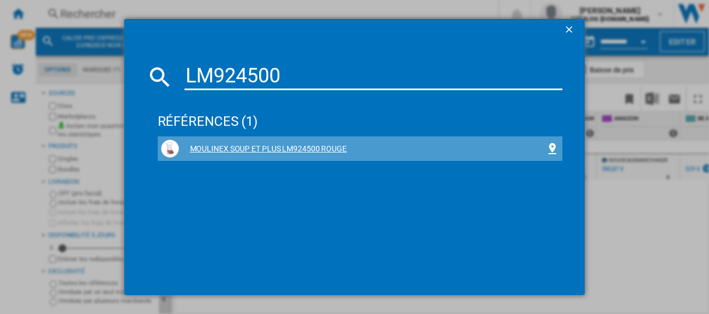
click at [218, 148] on div "MOULINEX SOUP ET PLUS LM924500 ROUGE" at bounding box center [362, 149] width 367 height 11
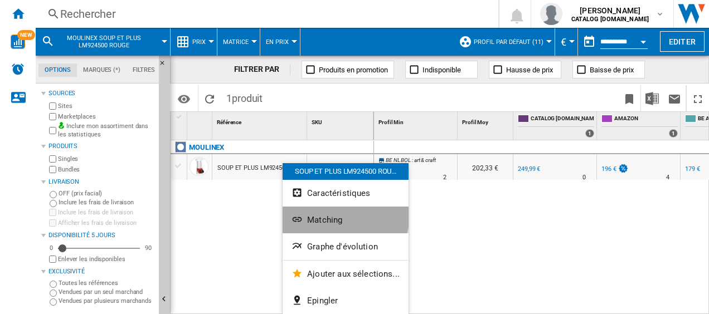
click at [333, 212] on button "Matching" at bounding box center [345, 220] width 126 height 27
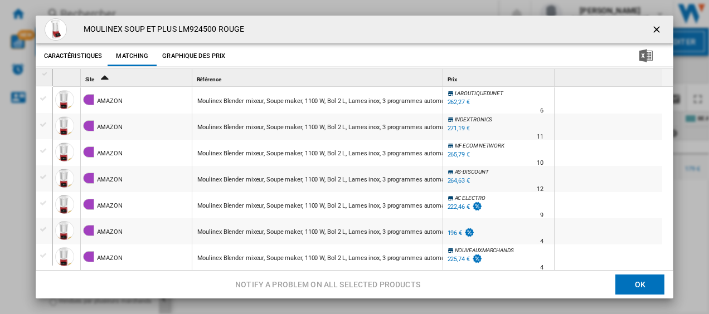
click at [616, 282] on button "OK" at bounding box center [639, 285] width 49 height 20
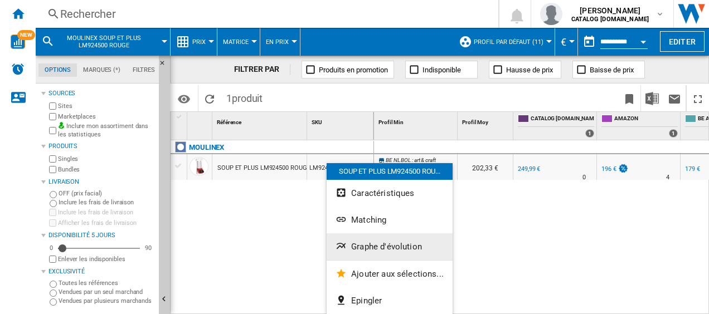
click at [395, 242] on span "Graphe d'évolution" at bounding box center [386, 247] width 71 height 10
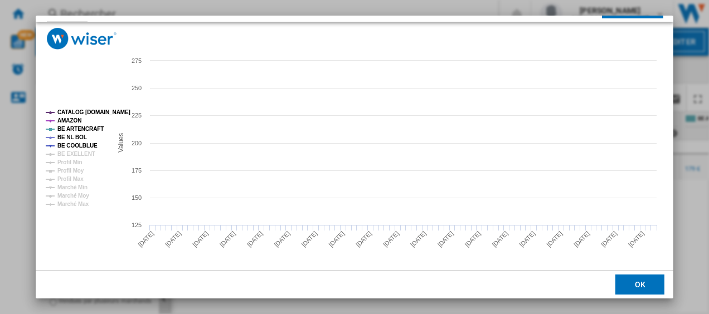
scroll to position [76, 0]
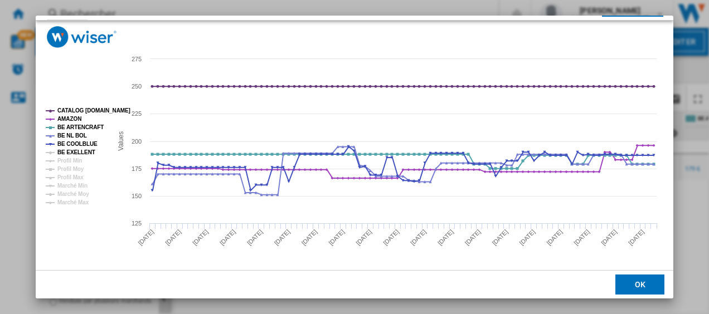
click at [61, 152] on tspan "BE EXELLENT" at bounding box center [76, 152] width 38 height 6
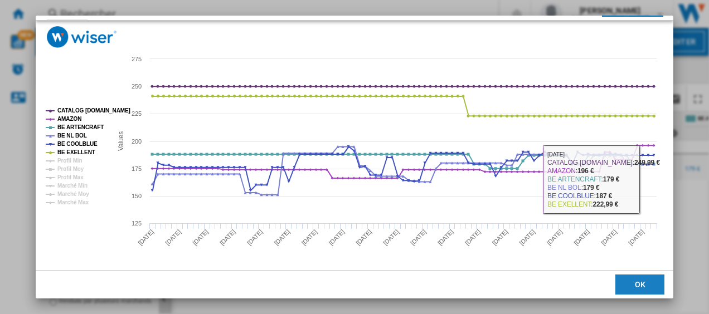
click at [629, 279] on button "OK" at bounding box center [639, 285] width 49 height 20
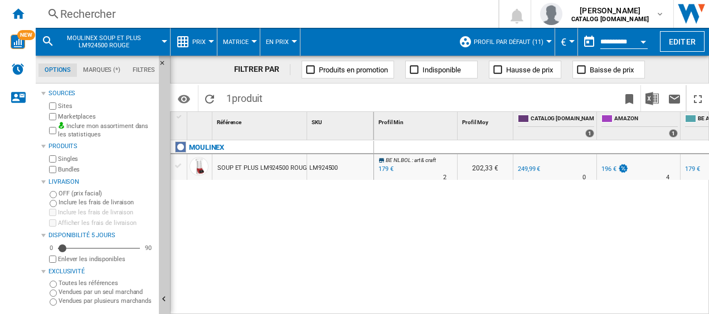
drag, startPoint x: 517, startPoint y: 307, endPoint x: 568, endPoint y: 295, distance: 52.7
click at [567, 296] on div "BE NL BOL : art & craft -28.4 % 179 € % N/A 2 BE NL BOL : art & craft 202,33 € …" at bounding box center [541, 227] width 335 height 175
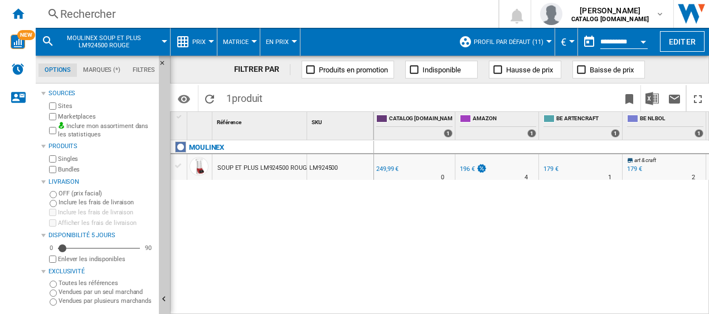
scroll to position [0, 0]
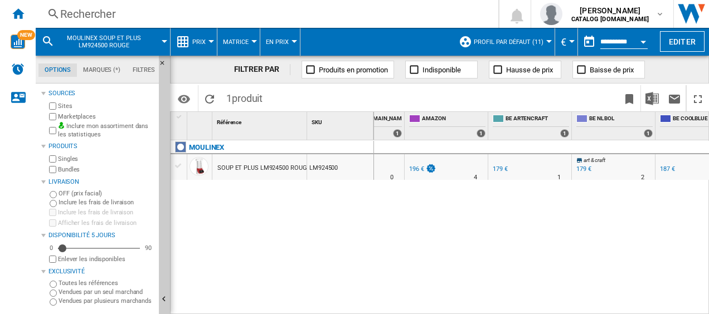
click at [581, 166] on div "179 €" at bounding box center [583, 168] width 15 height 7
click at [210, 12] on div "Rechercher" at bounding box center [264, 14] width 409 height 16
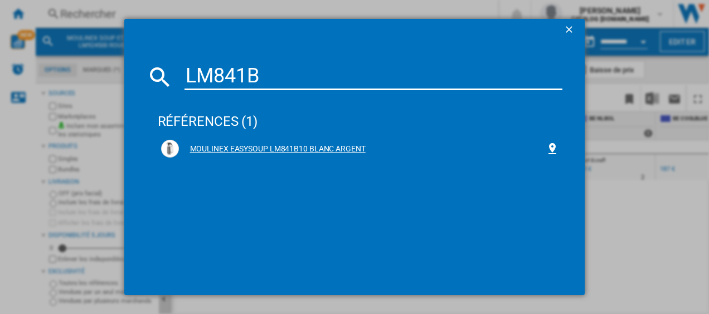
type input "LM841B"
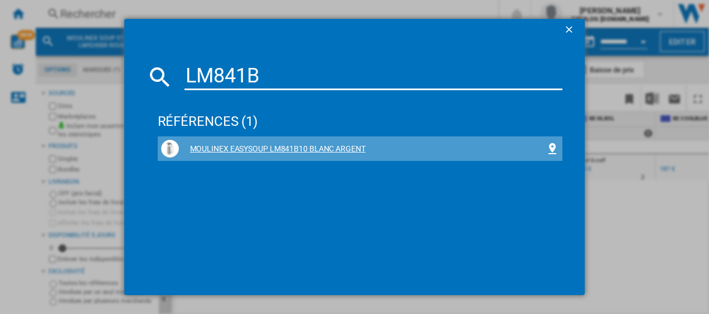
click at [245, 145] on div "MOULINEX EASYSOUP LM841B10 BLANC ARGENT" at bounding box center [362, 149] width 367 height 11
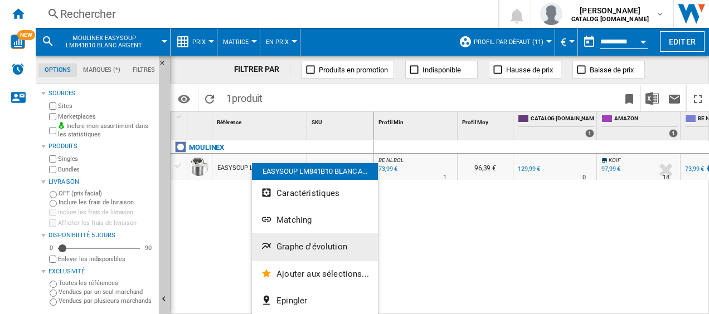
click at [302, 241] on button "Graphe d'évolution" at bounding box center [315, 246] width 126 height 27
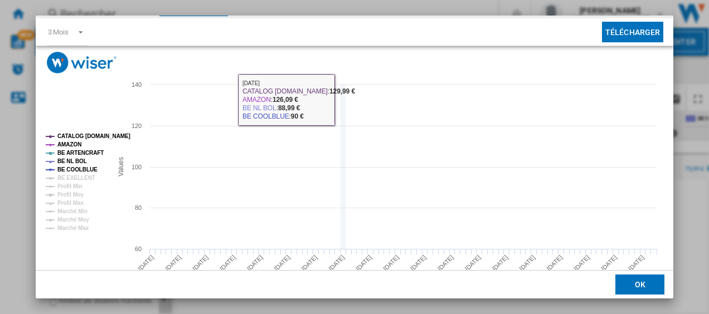
scroll to position [76, 0]
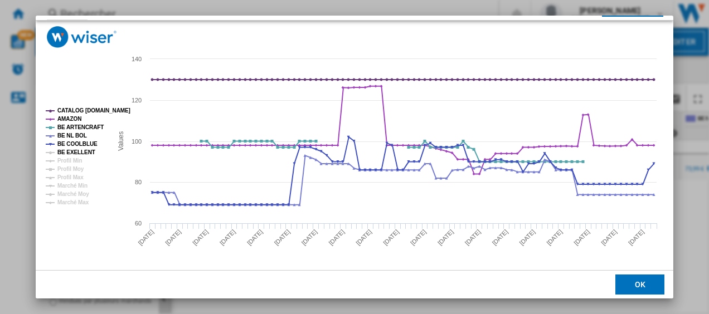
click at [76, 152] on tspan "BE EXELLENT" at bounding box center [76, 152] width 38 height 6
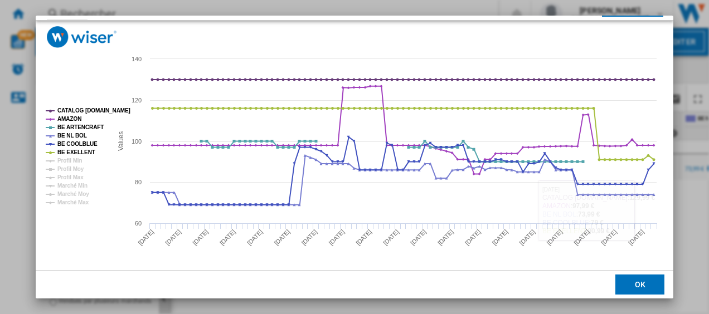
drag, startPoint x: 634, startPoint y: 277, endPoint x: 572, endPoint y: 231, distance: 77.7
click at [634, 277] on button "OK" at bounding box center [639, 285] width 49 height 20
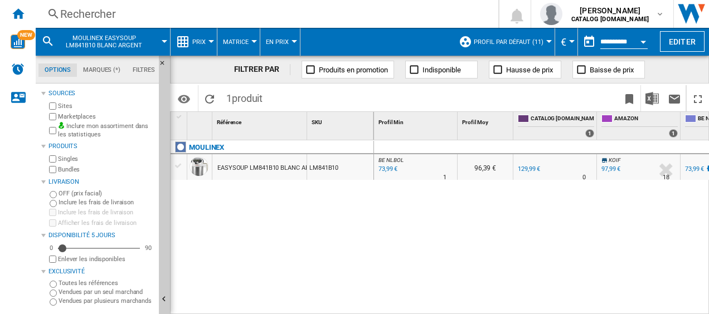
click at [147, 11] on div "Rechercher" at bounding box center [264, 14] width 409 height 16
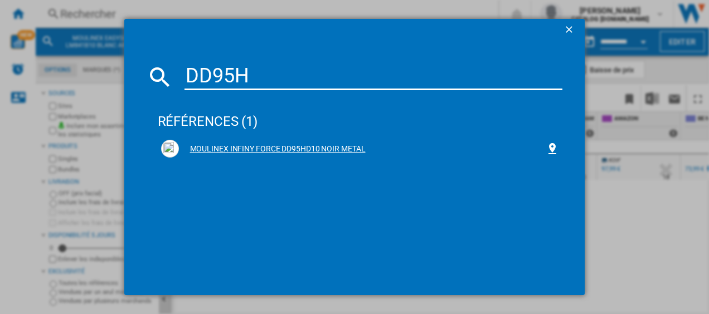
type input "DD95H"
click at [232, 145] on div "MOULINEX INFINY FORCE DD95HD10 NOIR METAL" at bounding box center [362, 149] width 367 height 11
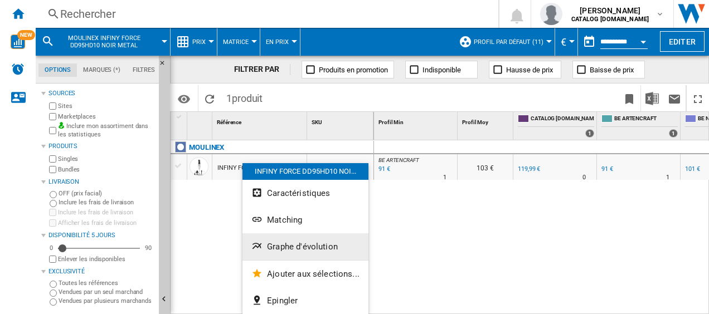
click at [277, 247] on span "Graphe d'évolution" at bounding box center [302, 247] width 71 height 10
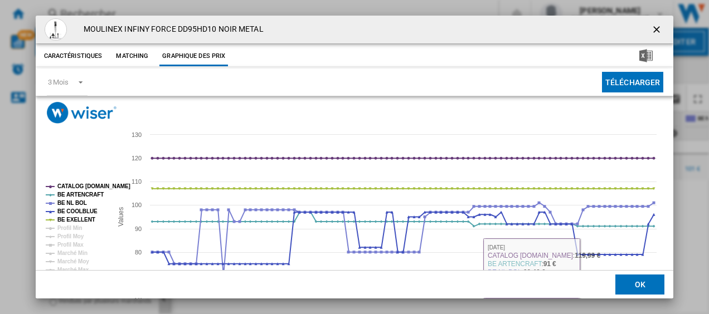
drag, startPoint x: 629, startPoint y: 285, endPoint x: 595, endPoint y: 266, distance: 39.4
click at [629, 285] on button "OK" at bounding box center [639, 285] width 49 height 20
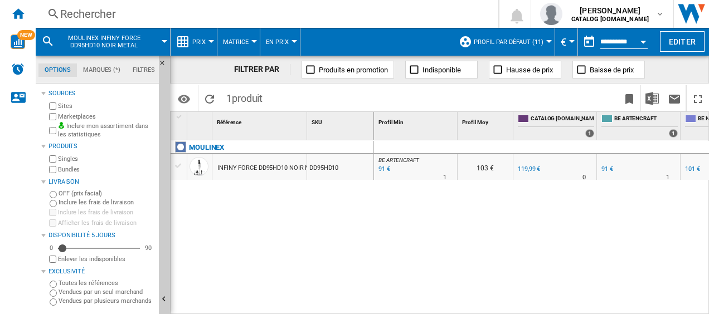
click at [169, 4] on div "Rechercher Rechercher 0 [PERSON_NAME] CATALOG [DOMAIN_NAME] CATALOG [DOMAIN_NAM…" at bounding box center [372, 14] width 673 height 28
click at [171, 12] on div "Rechercher" at bounding box center [264, 14] width 409 height 16
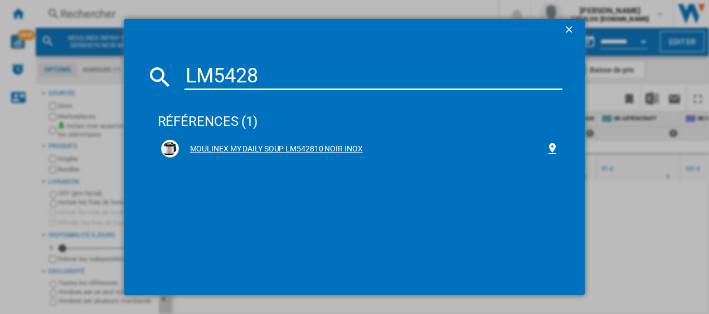
type input "LM5428"
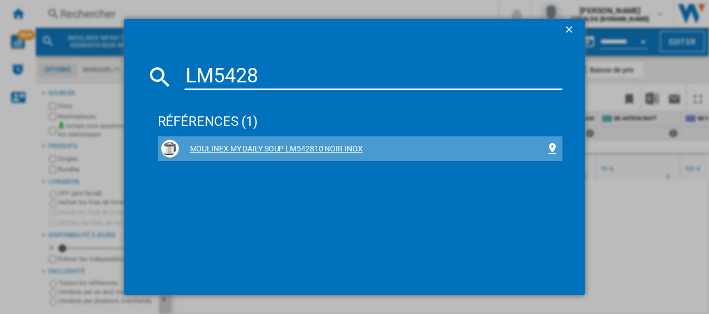
click at [282, 147] on div "MOULINEX MY DAILY SOUP LM542810 NOIR INOX" at bounding box center [362, 149] width 367 height 11
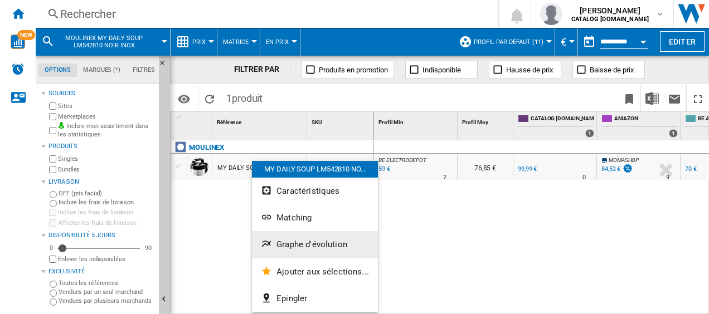
click at [281, 248] on span "Graphe d'évolution" at bounding box center [311, 245] width 71 height 10
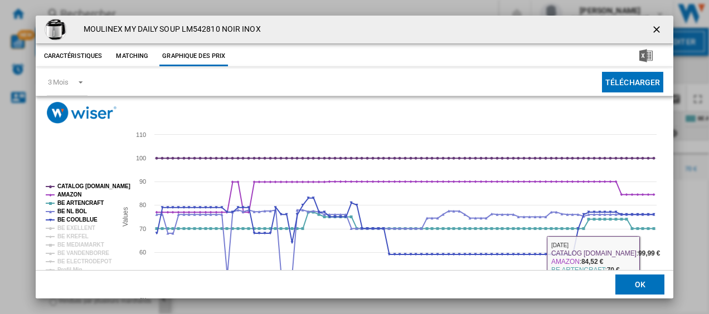
click at [641, 284] on button "OK" at bounding box center [639, 285] width 49 height 20
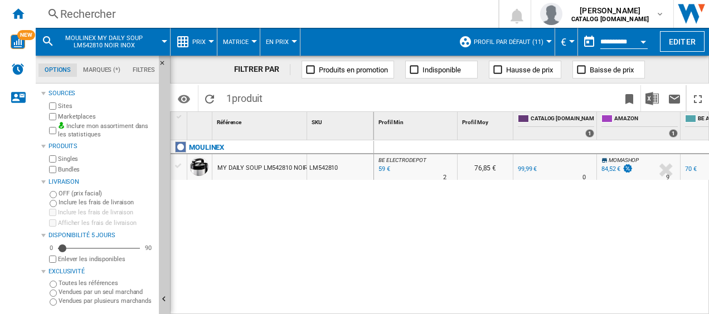
click at [191, 16] on div "Rechercher" at bounding box center [264, 14] width 409 height 16
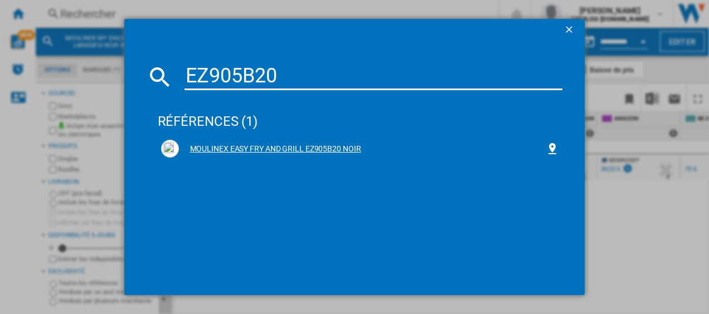
type input "EZ905B20"
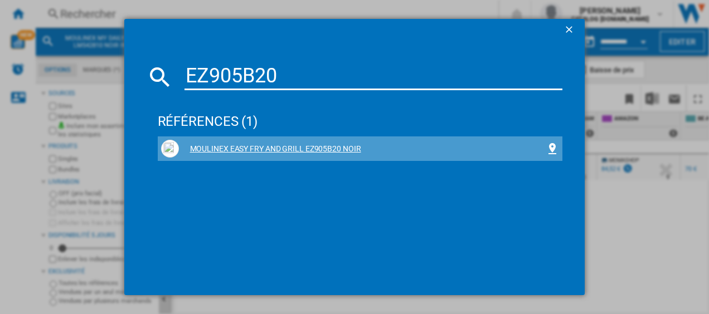
click at [253, 143] on div "MOULINEX EASY FRY AND GRILL EZ905B20 NOIR" at bounding box center [360, 149] width 398 height 18
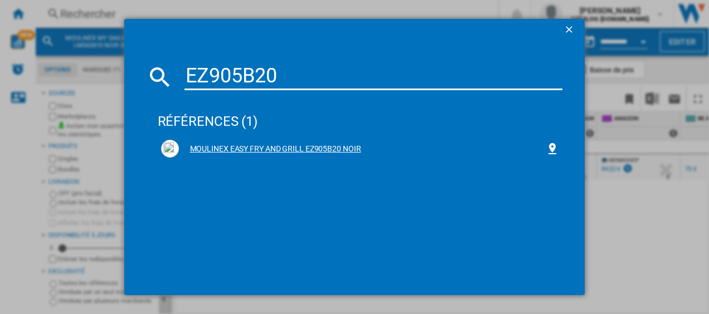
click at [254, 145] on div "MOULINEX EASY FRY AND GRILL EZ905B20 NOIR" at bounding box center [362, 149] width 367 height 11
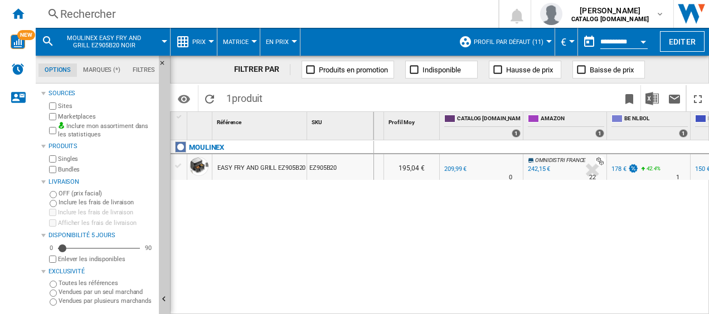
scroll to position [0, 90]
